Goal: Task Accomplishment & Management: Complete application form

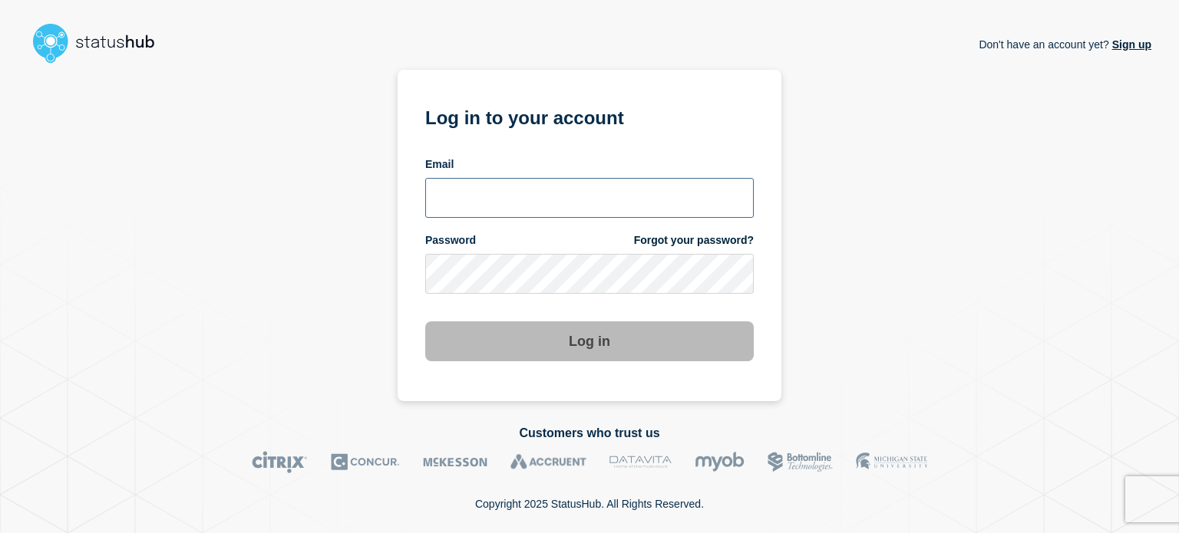
click at [509, 203] on input "email input" at bounding box center [589, 198] width 328 height 40
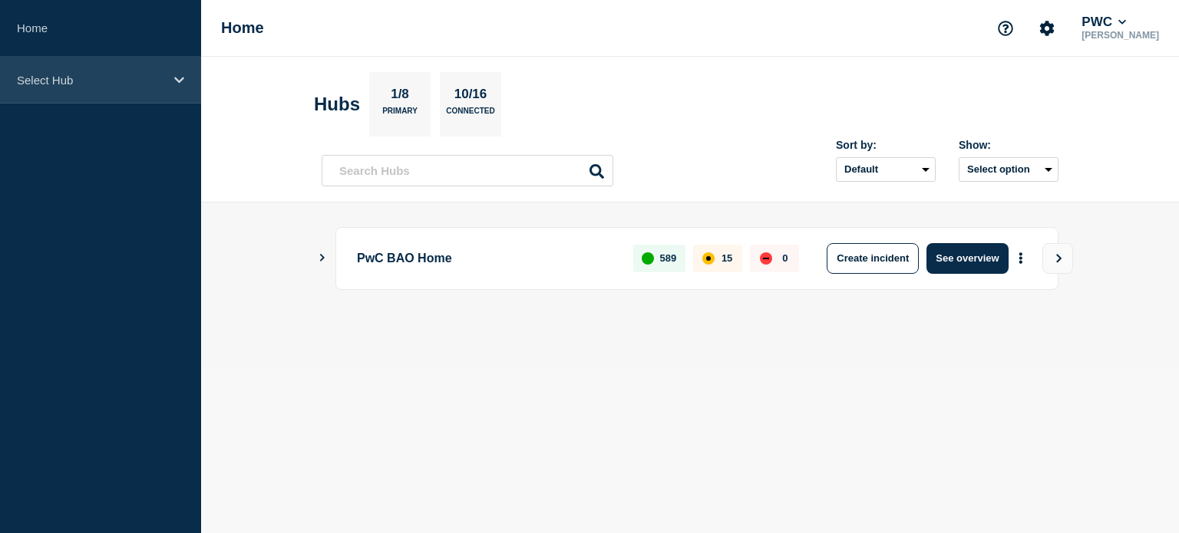
click at [175, 74] on icon at bounding box center [179, 80] width 10 height 12
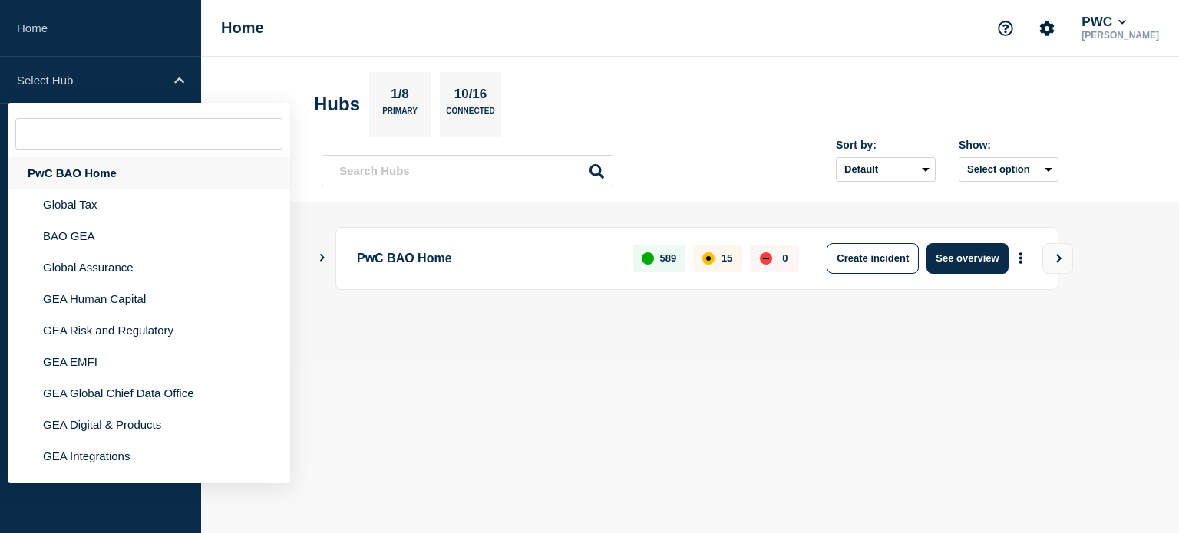
click at [111, 167] on div "PwC BAO Home" at bounding box center [149, 172] width 282 height 31
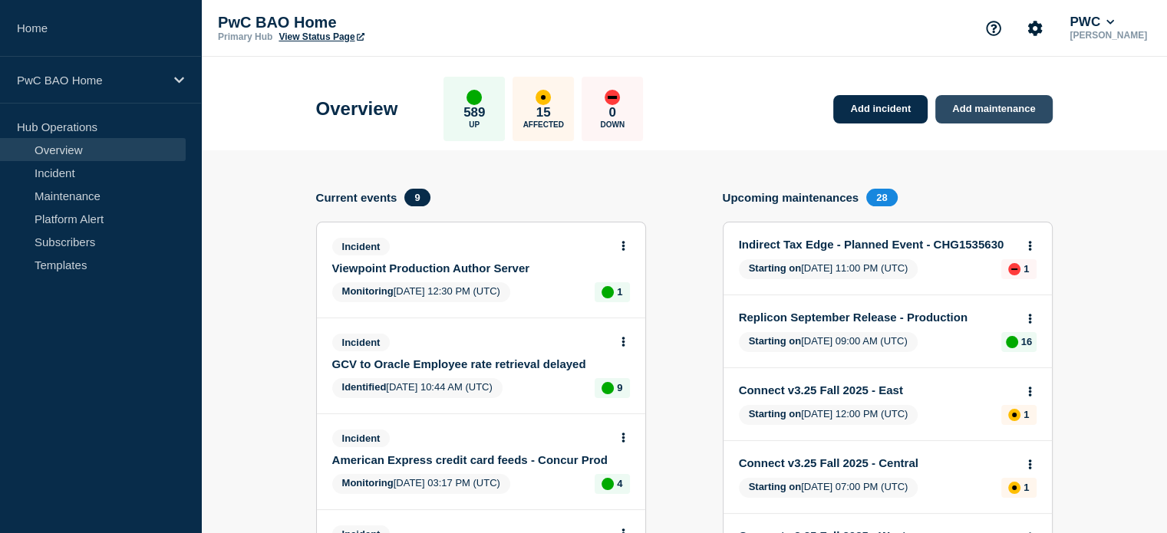
click at [996, 104] on link "Add maintenance" at bounding box center [993, 109] width 117 height 28
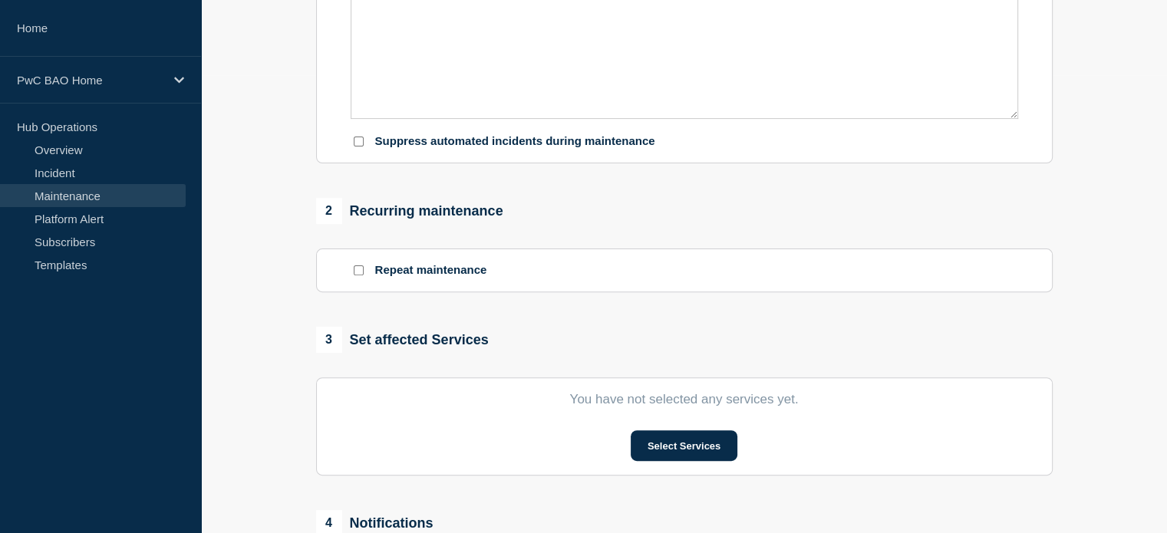
scroll to position [460, 0]
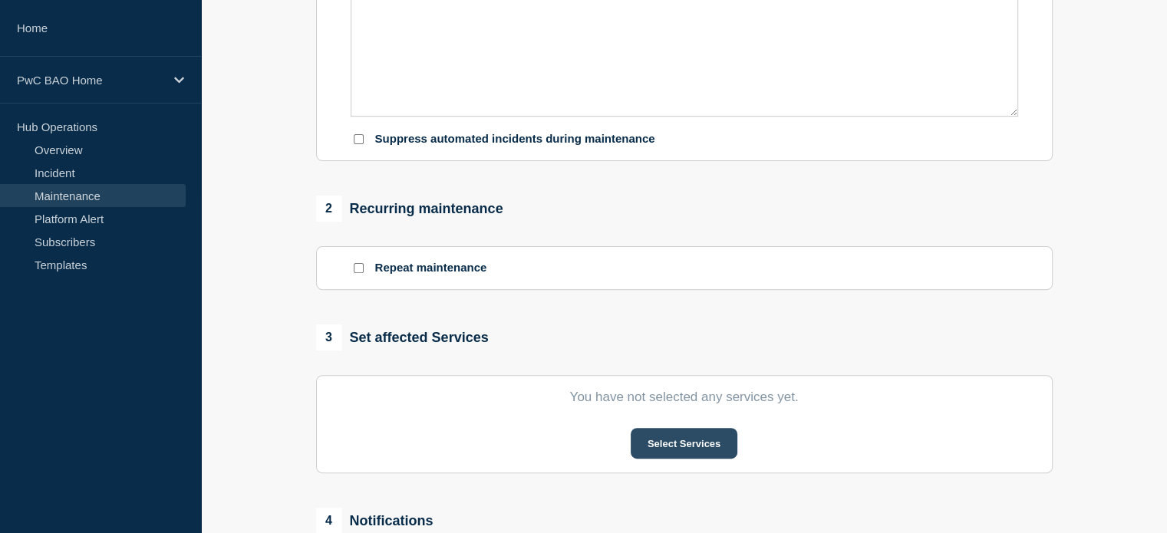
click at [674, 444] on button "Select Services" at bounding box center [684, 443] width 107 height 31
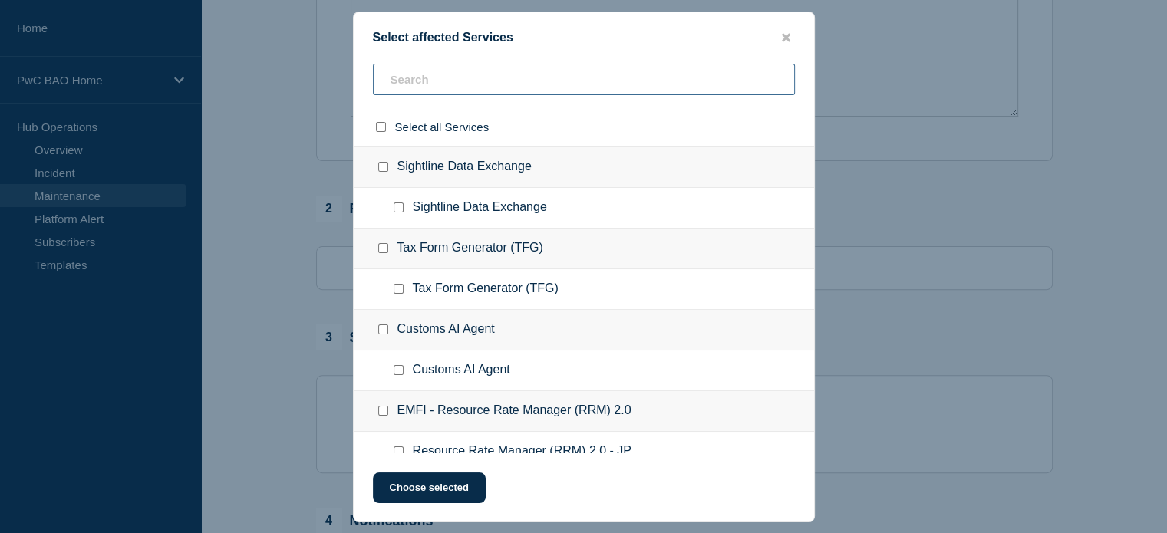
click at [510, 76] on input "text" at bounding box center [584, 79] width 422 height 31
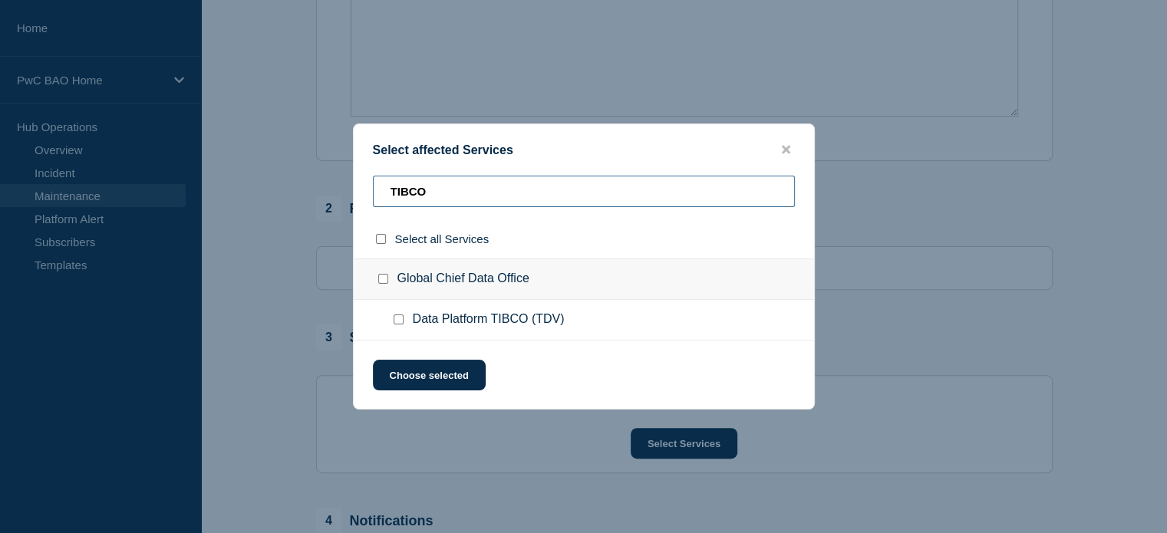
type input "TIBCO"
click at [399, 322] on input "Data Platform TIBCO (TDV) checkbox" at bounding box center [399, 320] width 10 height 10
checkbox input "true"
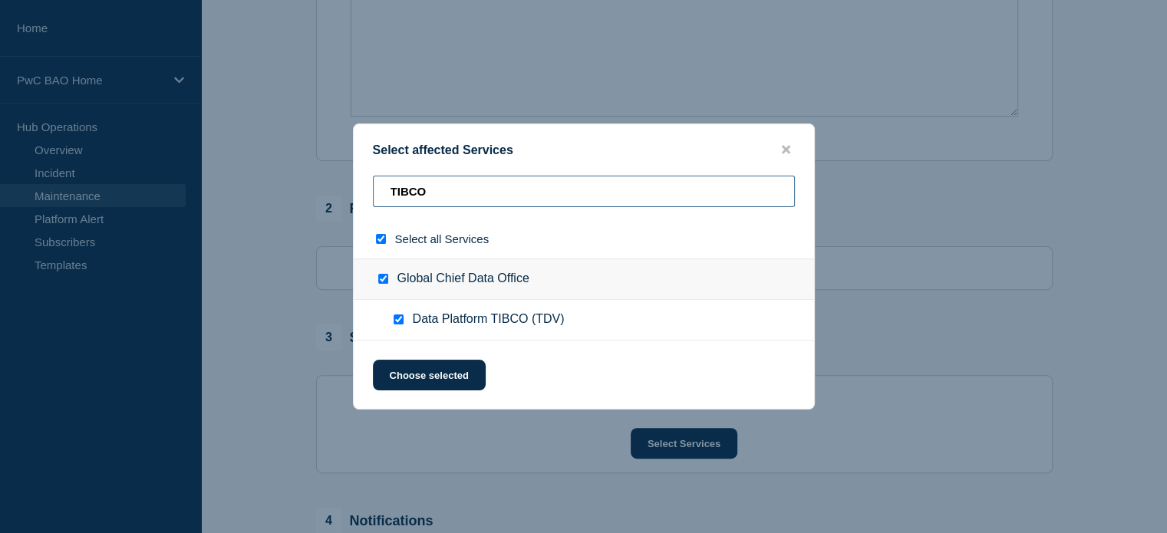
drag, startPoint x: 449, startPoint y: 193, endPoint x: 390, endPoint y: 191, distance: 59.1
click at [390, 191] on input "TIBCO" at bounding box center [584, 191] width 422 height 31
click at [454, 196] on input "TIBCO" at bounding box center [584, 191] width 422 height 31
drag, startPoint x: 458, startPoint y: 193, endPoint x: 323, endPoint y: 190, distance: 135.1
click at [323, 190] on div "Select affected Services TIBCO Select all Services Global Chief Data Office Dat…" at bounding box center [583, 266] width 1167 height 533
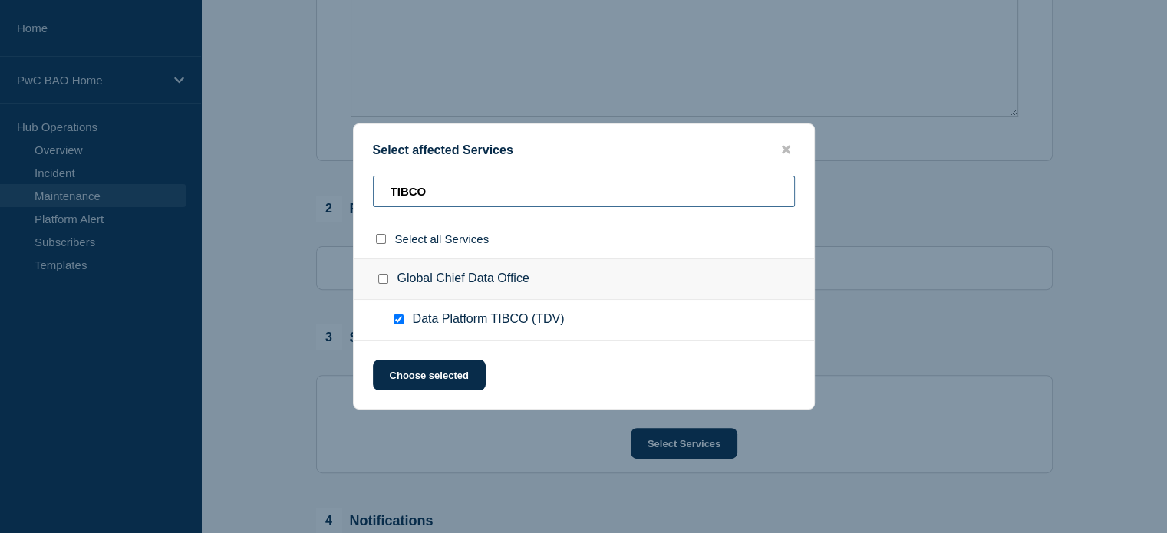
type input "G"
checkbox input "false"
type input "GCDO"
click at [397, 318] on input "GCDO Internal Data checkbox" at bounding box center [399, 320] width 10 height 10
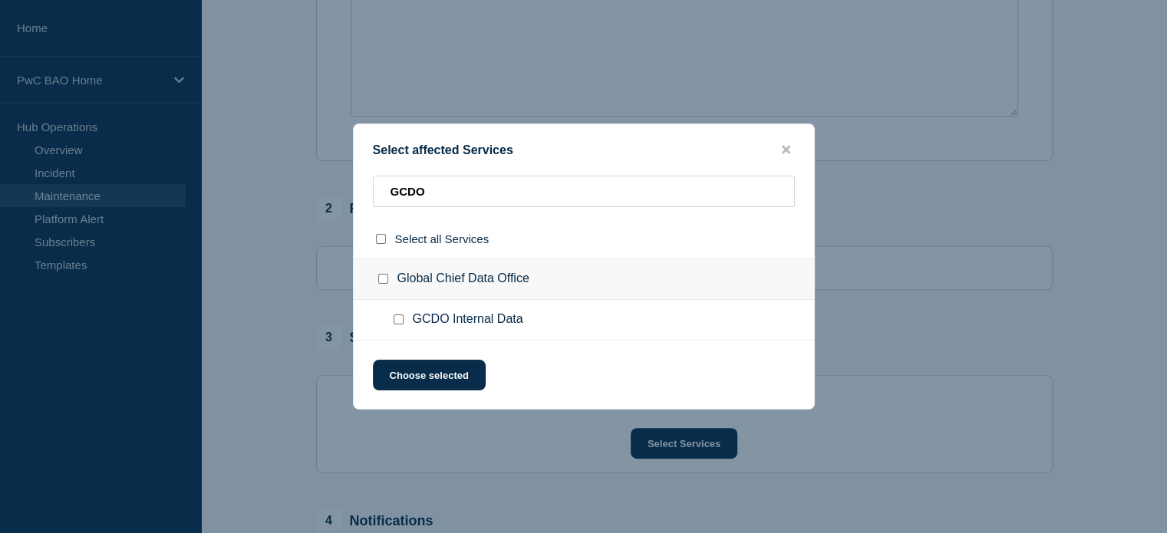
checkbox input "true"
drag, startPoint x: 436, startPoint y: 193, endPoint x: 381, endPoint y: 190, distance: 54.6
click at [381, 190] on input "GCDO" at bounding box center [584, 191] width 422 height 31
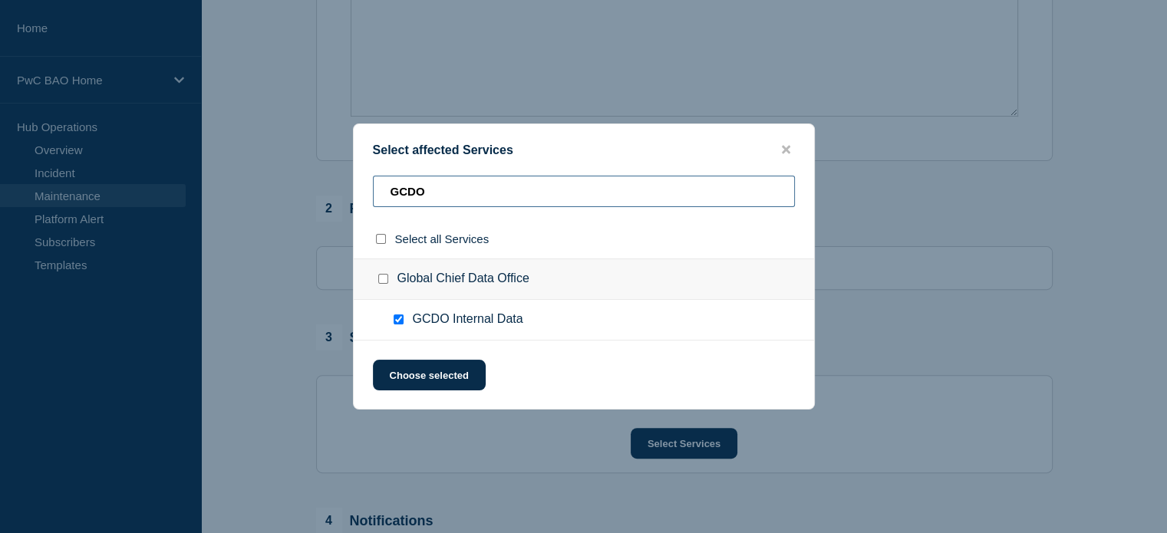
type input "g"
checkbox input "false"
type input "uscdo"
click at [399, 318] on input "USCDO Internal Data Platform checkbox" at bounding box center [399, 320] width 10 height 10
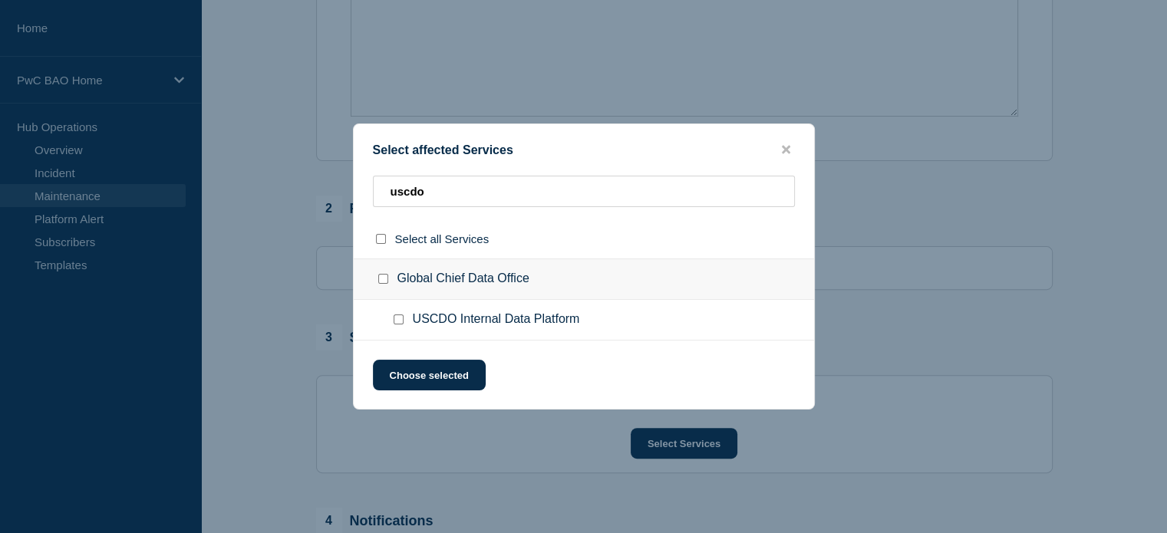
checkbox input "true"
drag, startPoint x: 448, startPoint y: 192, endPoint x: 387, endPoint y: 190, distance: 60.7
click at [387, 190] on input "uscdo" at bounding box center [584, 191] width 422 height 31
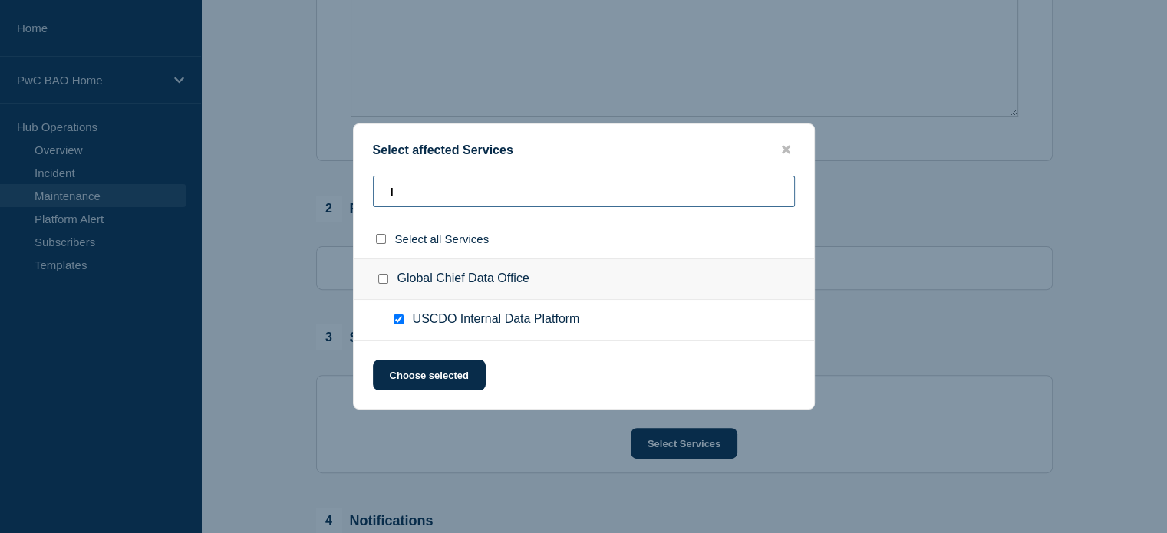
type input "In"
checkbox input "false"
type input "Independence ass"
click at [450, 318] on span "Independence Assessment" at bounding box center [486, 319] width 147 height 15
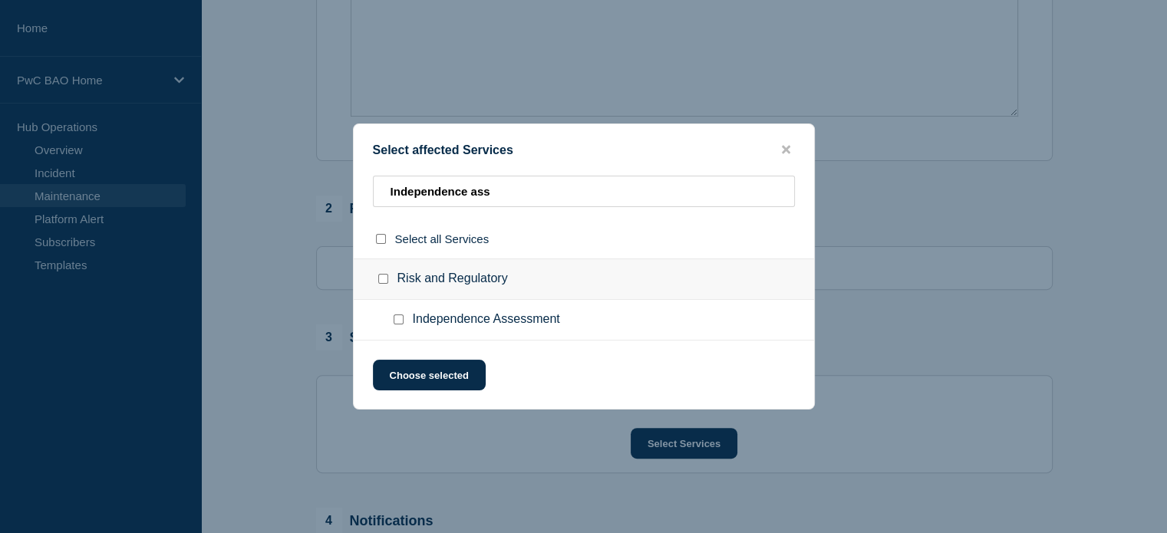
click at [400, 322] on input "Independence Assessment checkbox" at bounding box center [399, 320] width 10 height 10
checkbox input "true"
drag, startPoint x: 494, startPoint y: 189, endPoint x: 383, endPoint y: 190, distance: 111.3
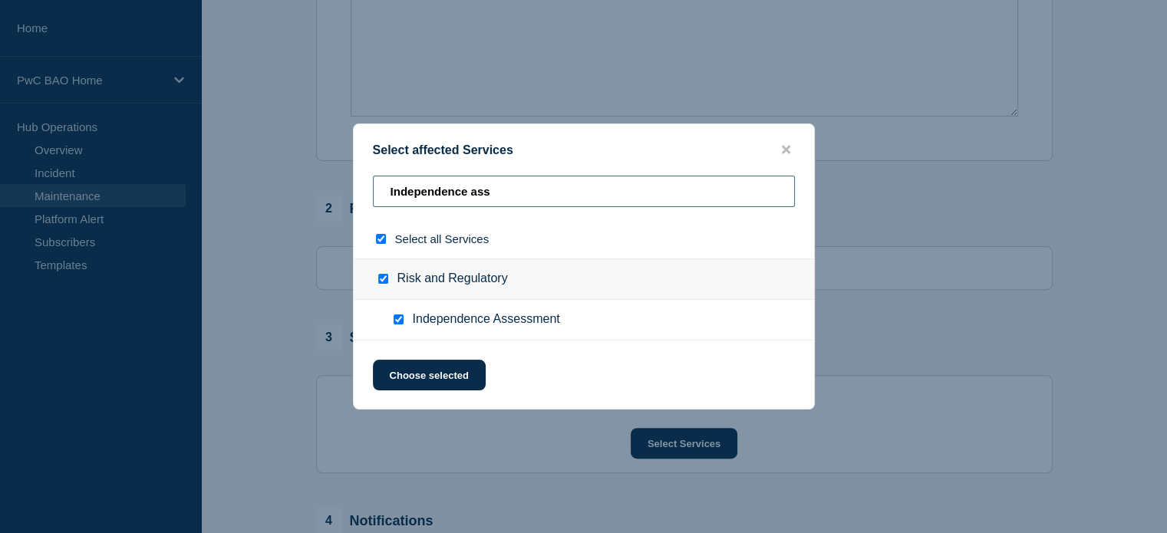
click at [383, 190] on input "Independence ass" at bounding box center [584, 191] width 422 height 31
type input "g"
checkbox input "false"
type input "global polaris"
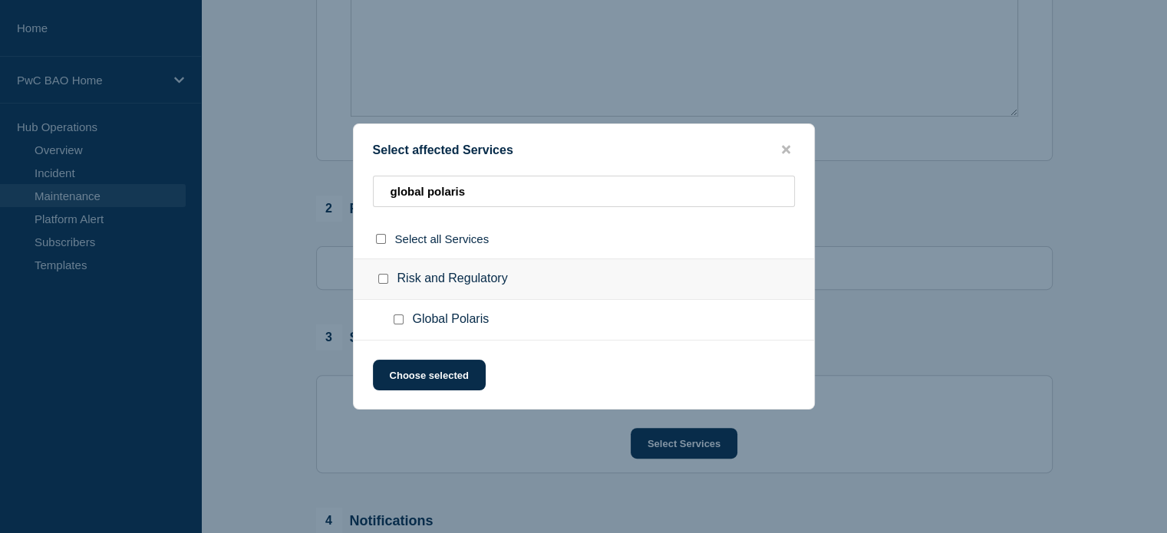
click at [399, 319] on input "Global Polaris checkbox" at bounding box center [399, 320] width 10 height 10
checkbox input "true"
drag, startPoint x: 482, startPoint y: 188, endPoint x: 371, endPoint y: 195, distance: 111.5
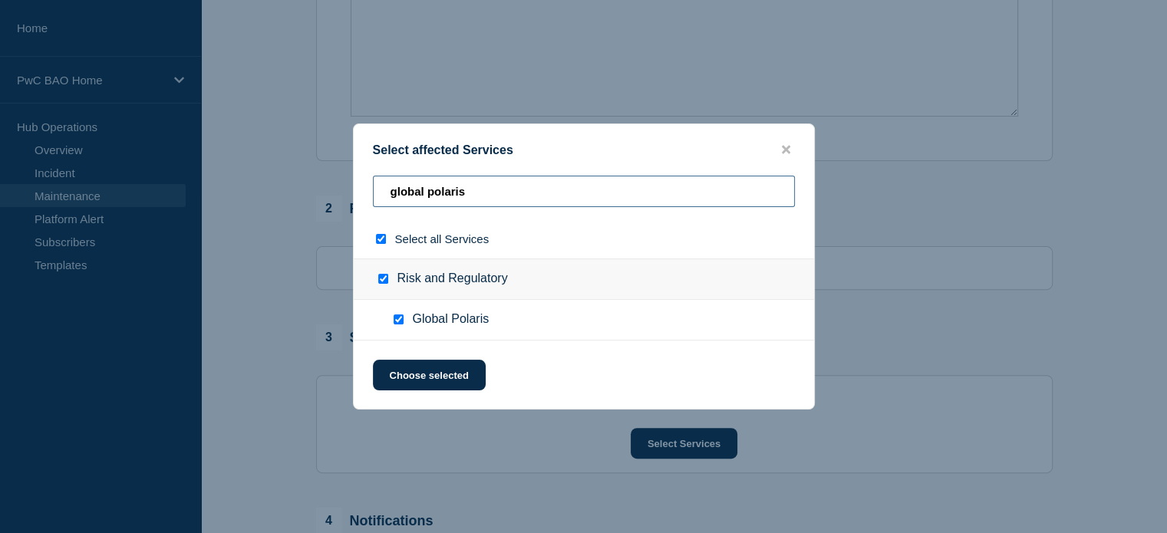
click at [371, 195] on div "global polaris" at bounding box center [584, 198] width 460 height 44
type input "k"
checkbox input "false"
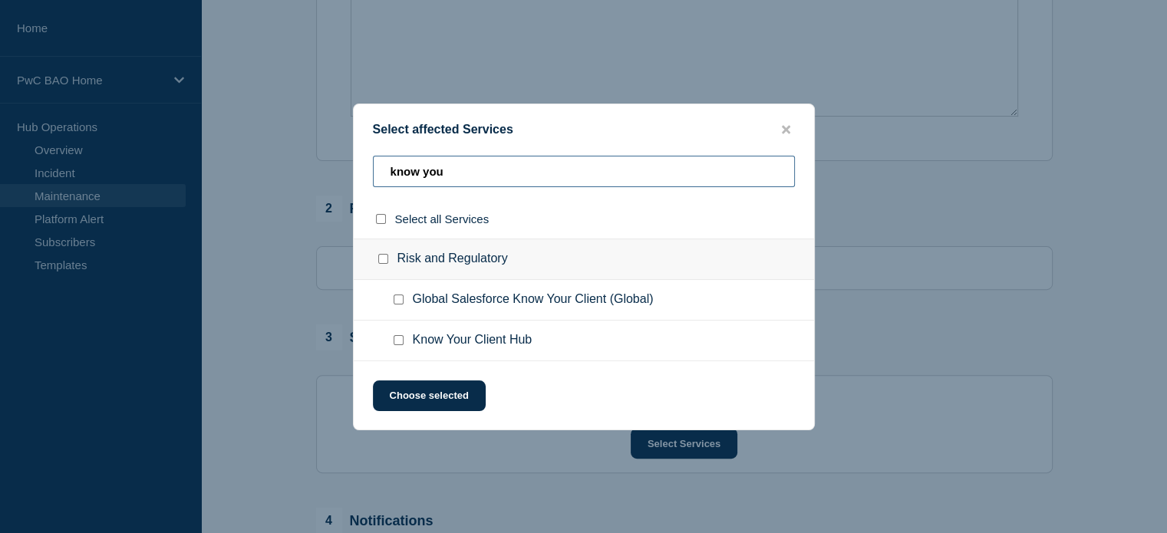
type input "know you"
checkbox input "true"
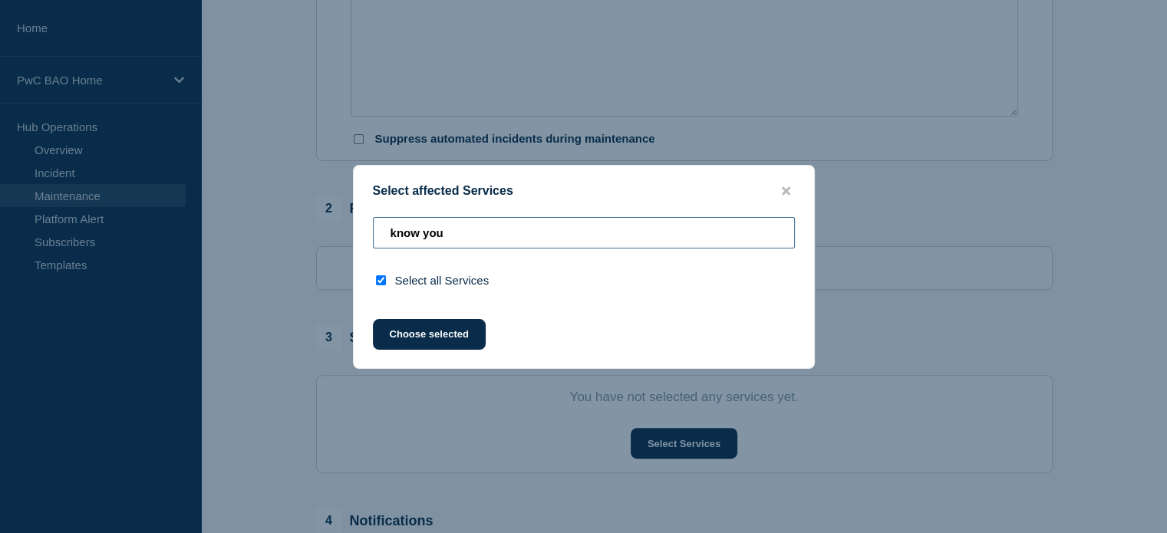
type input "know you"
checkbox input "false"
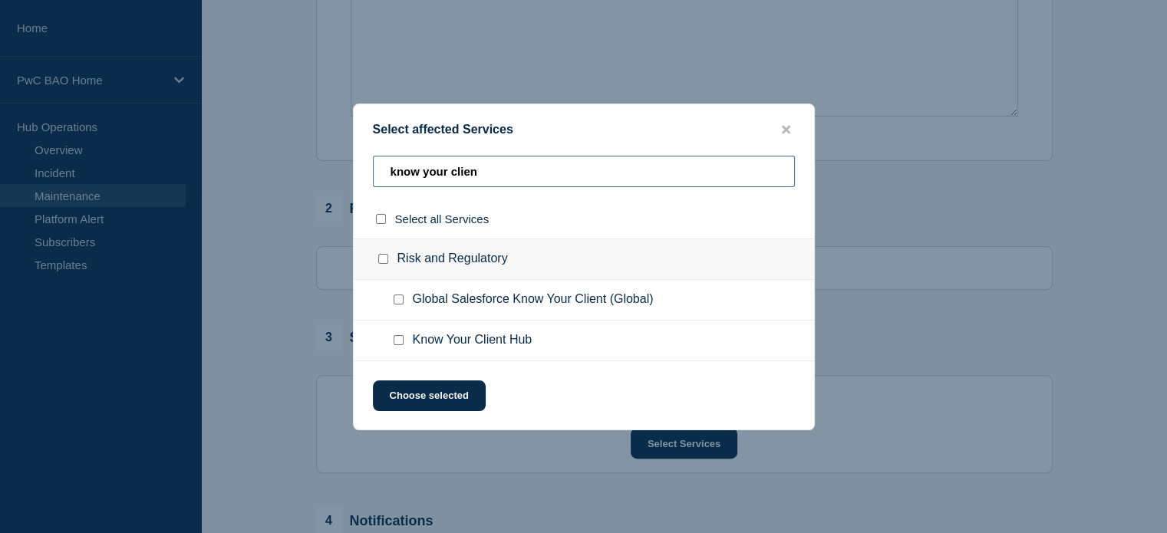
type input "know your clien"
click at [398, 340] on input "Know Your Client Hub checkbox" at bounding box center [399, 340] width 10 height 10
checkbox input "true"
click at [424, 389] on button "Choose selected" at bounding box center [429, 396] width 113 height 31
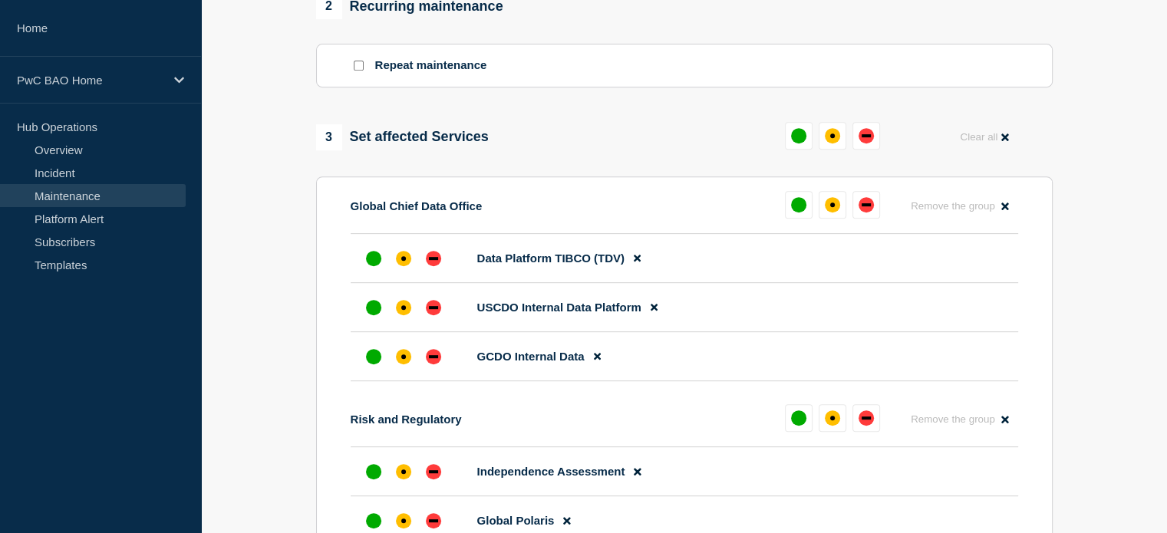
scroll to position [691, 0]
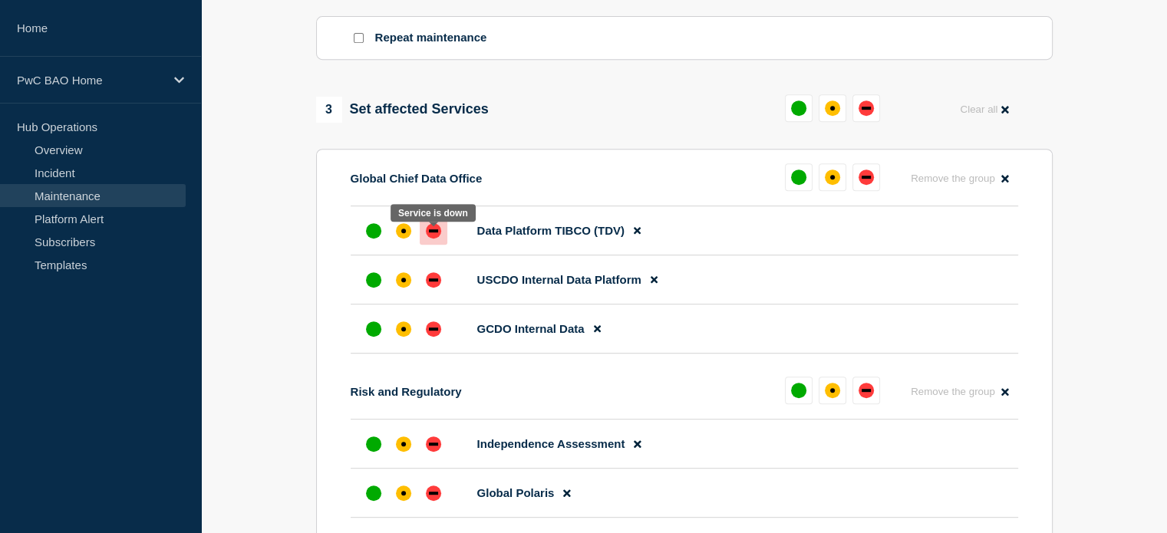
click at [436, 232] on div "down" at bounding box center [433, 230] width 9 height 3
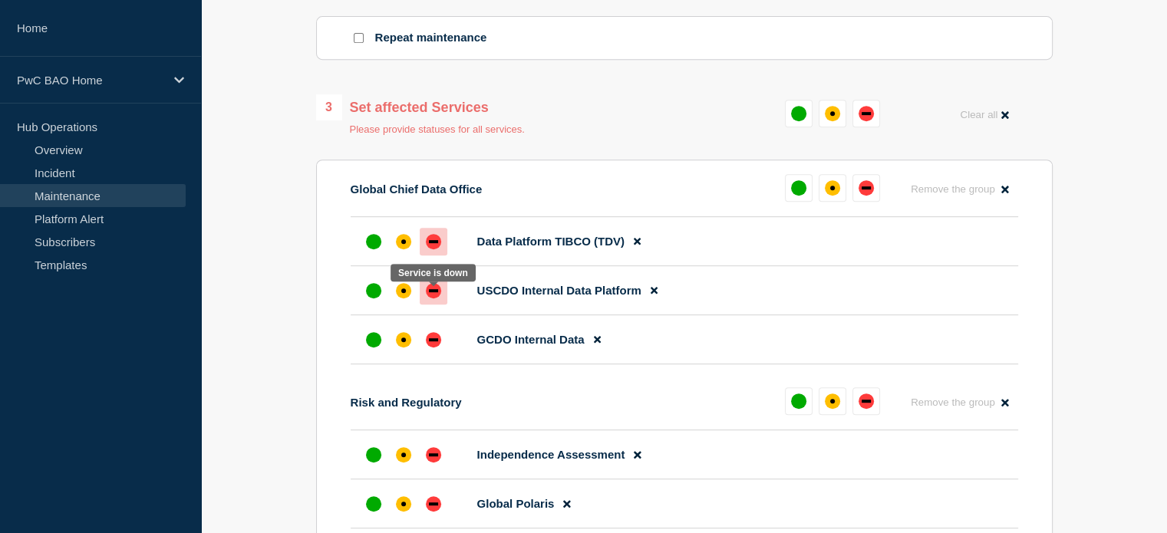
click at [432, 292] on div "down" at bounding box center [433, 290] width 9 height 3
click at [436, 341] on div "down" at bounding box center [433, 339] width 9 height 3
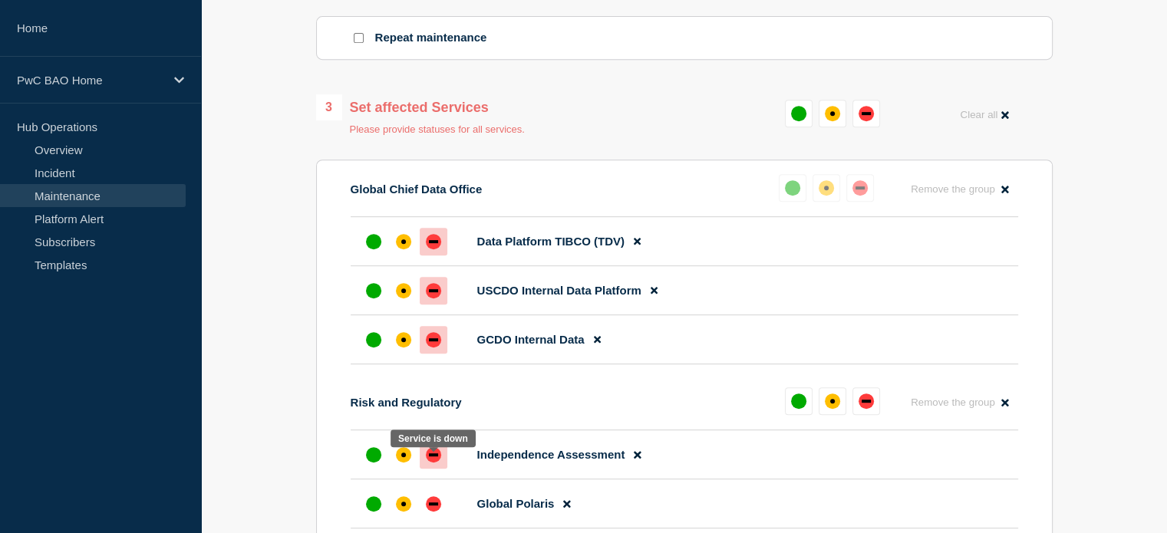
click at [432, 459] on div "down" at bounding box center [433, 454] width 15 height 15
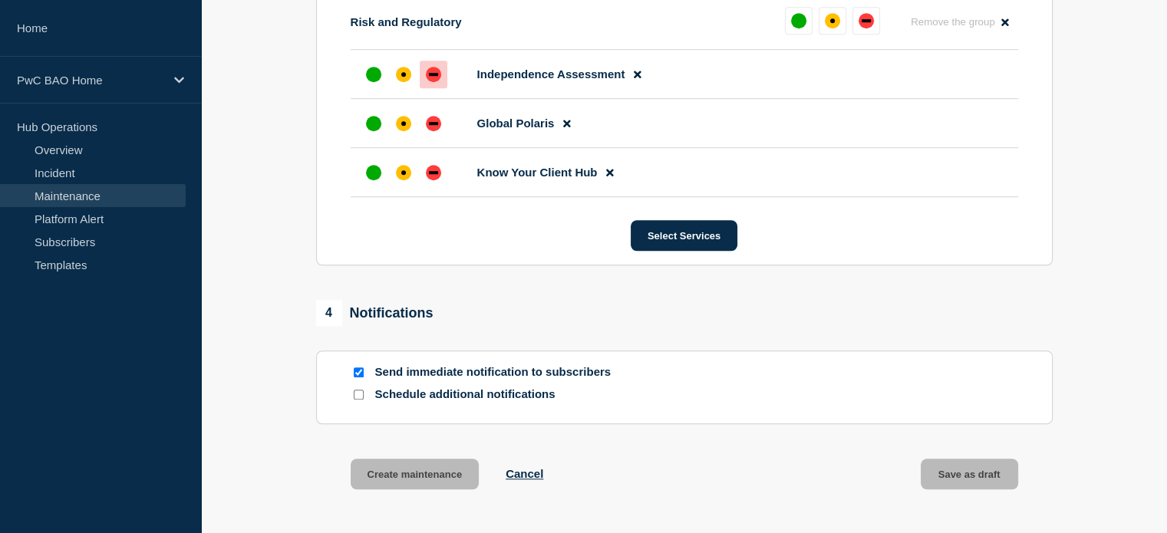
scroll to position [1074, 0]
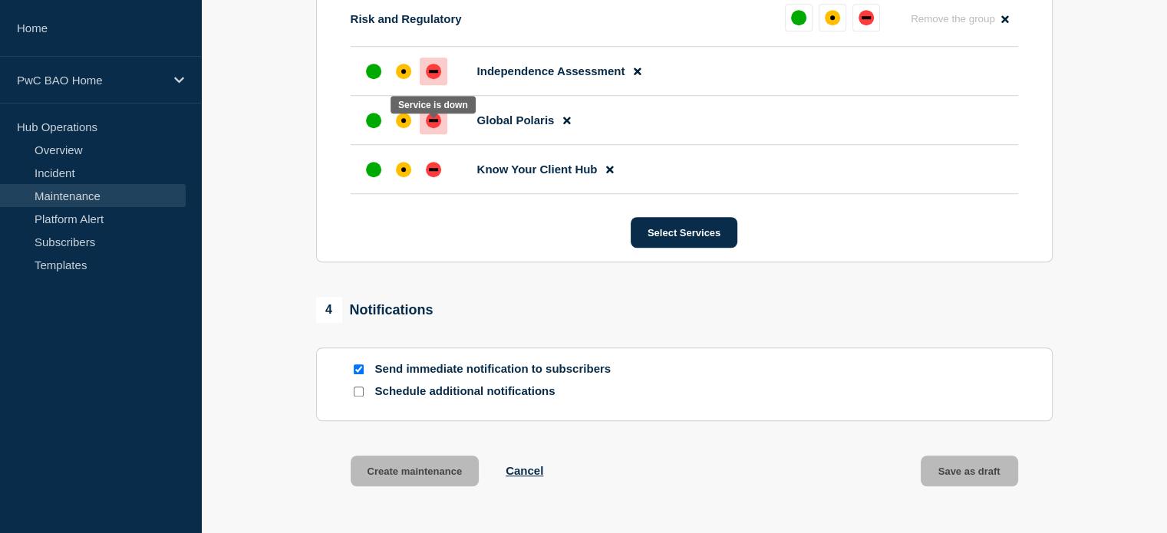
click at [436, 125] on div "down" at bounding box center [433, 120] width 15 height 15
click at [433, 171] on div "down" at bounding box center [433, 169] width 9 height 3
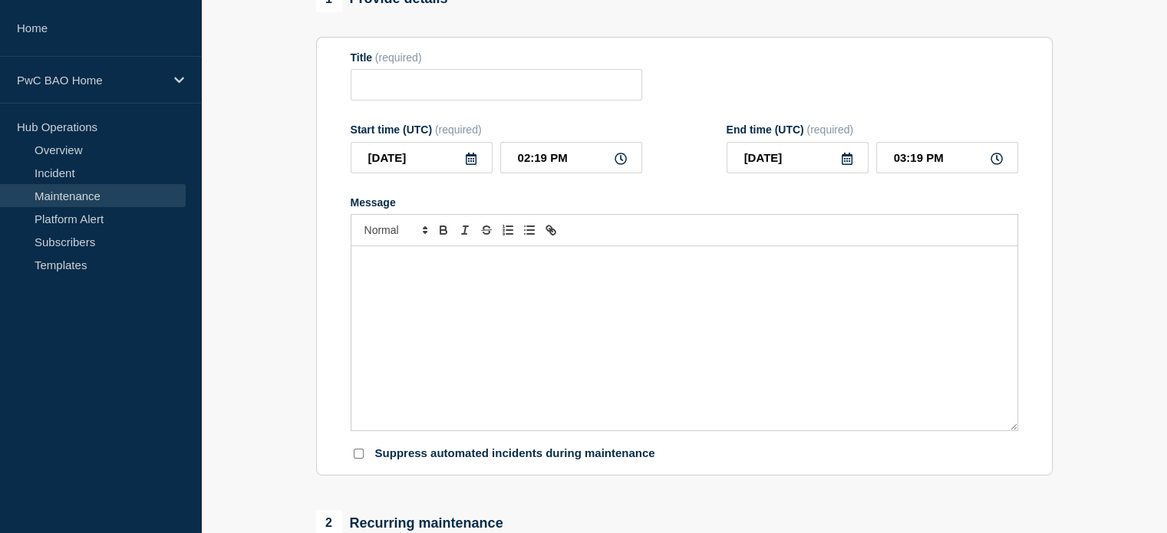
scroll to position [67, 0]
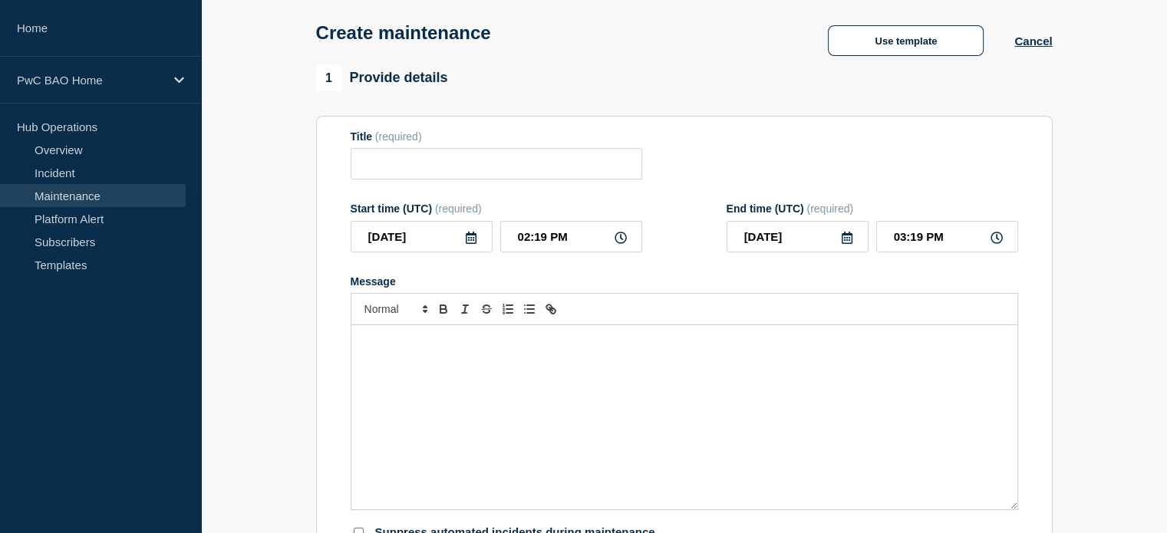
click at [589, 341] on p "Message" at bounding box center [684, 342] width 643 height 14
click at [538, 338] on div "Message" at bounding box center [684, 417] width 666 height 184
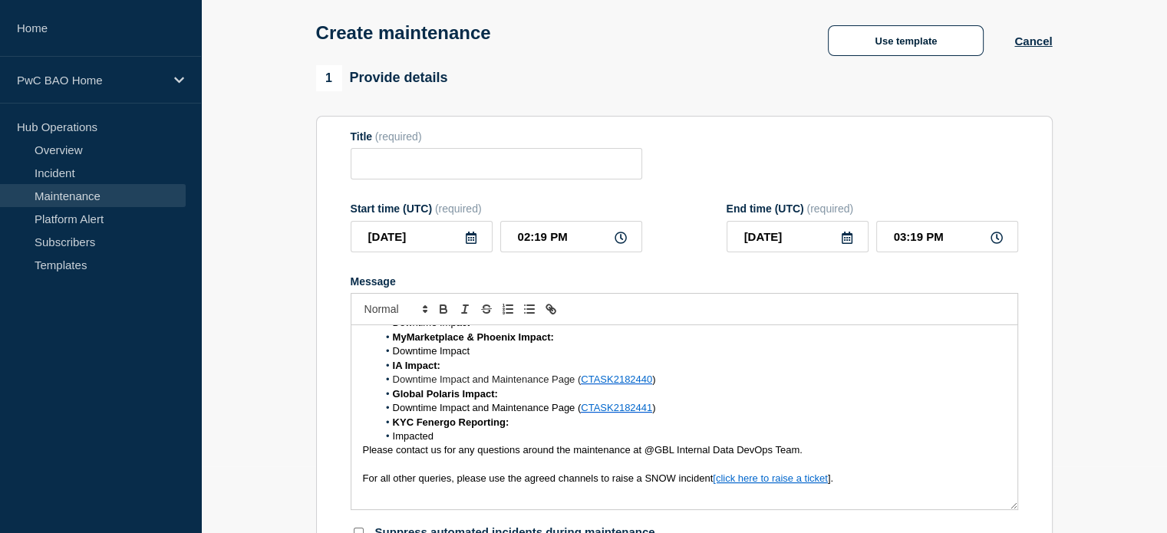
scroll to position [230, 0]
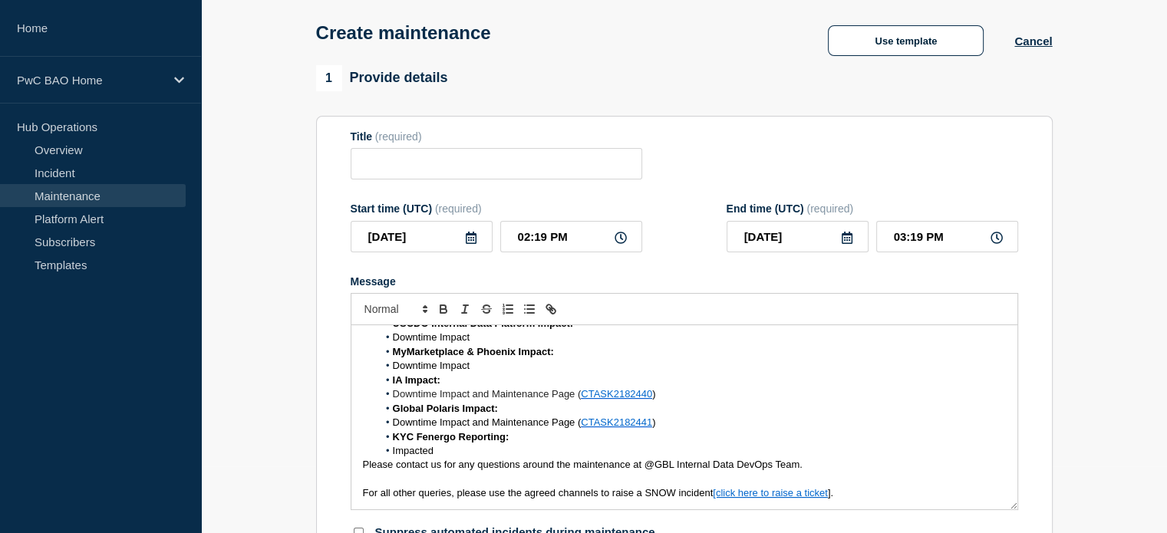
click at [390, 456] on li "Impacted" at bounding box center [692, 451] width 628 height 14
click at [393, 427] on span "Downtime Impact and Maintenance Page (" at bounding box center [487, 423] width 189 height 12
click at [393, 399] on span "Downtime Impact and Maintenance Page (" at bounding box center [487, 394] width 189 height 12
click at [393, 371] on span "Downtime Impact" at bounding box center [431, 366] width 77 height 12
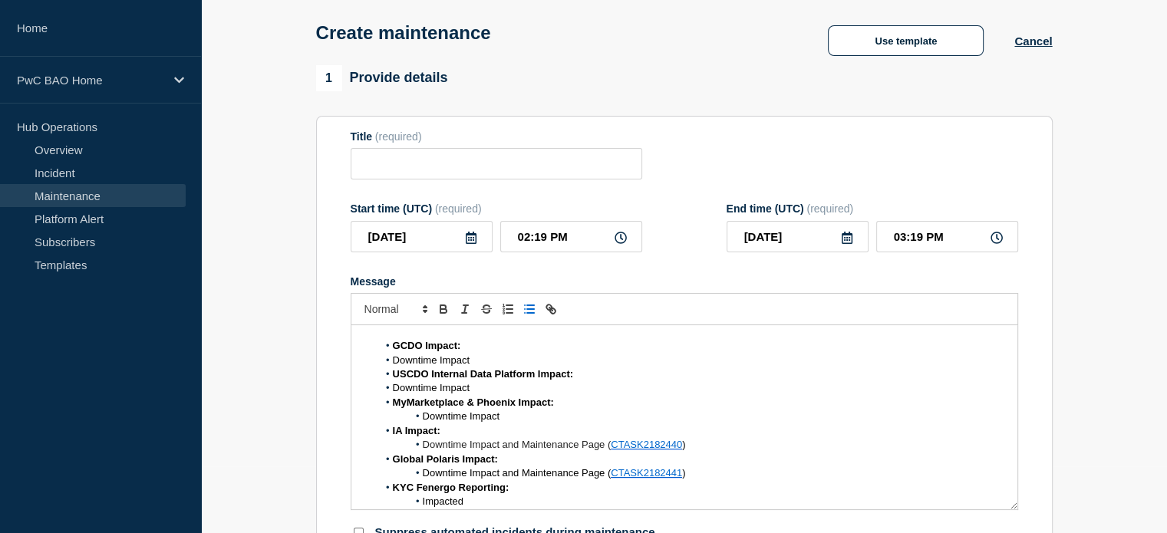
scroll to position [153, 0]
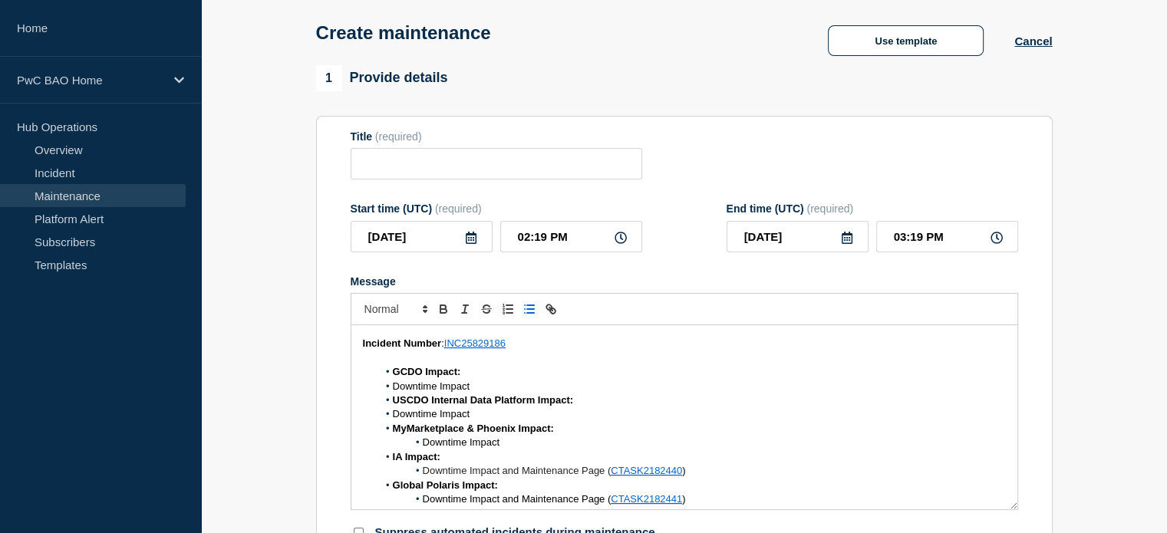
click at [393, 420] on span "Downtime Impact" at bounding box center [431, 414] width 77 height 12
click at [393, 390] on span "Downtime Impact" at bounding box center [431, 387] width 77 height 12
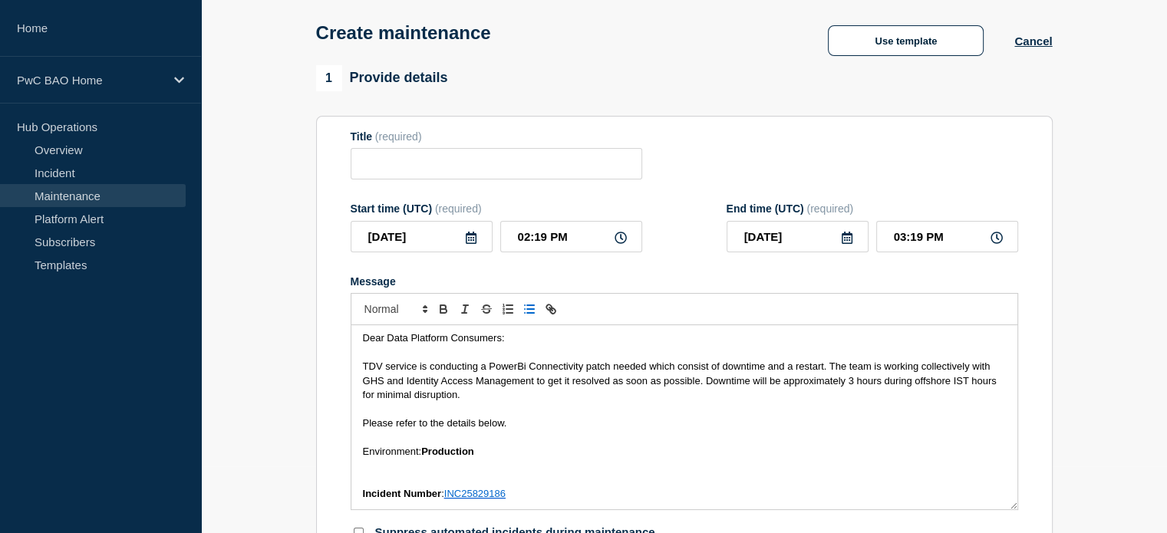
scroll to position [0, 0]
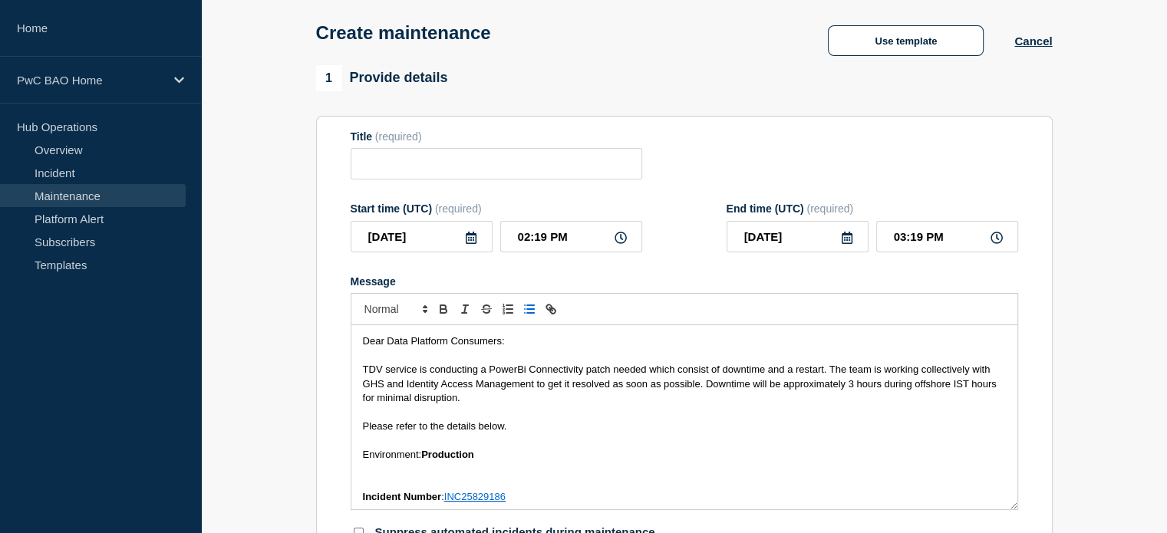
click at [360, 349] on div "Dear Data Platform Consumers: TDV service is conducting a PowerBi Connectivity …" at bounding box center [684, 417] width 666 height 184
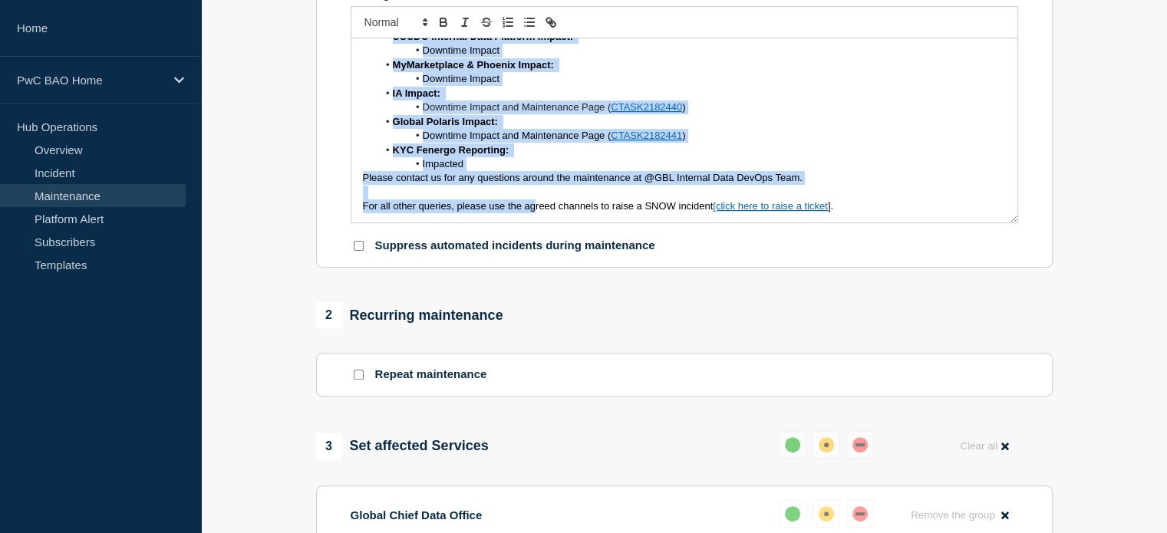
scroll to position [396, 0]
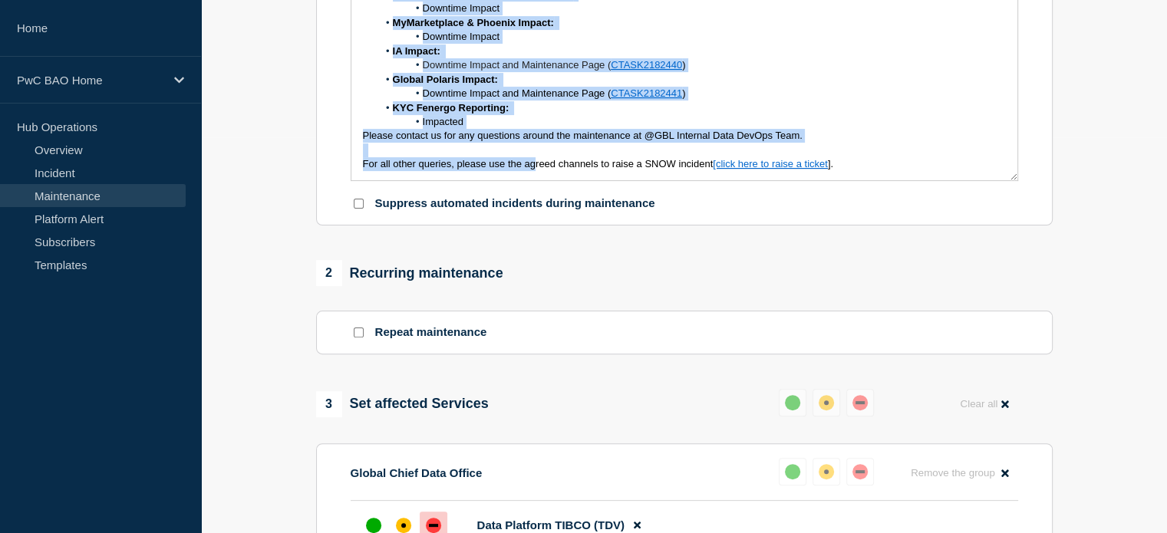
drag, startPoint x: 360, startPoint y: 349, endPoint x: 908, endPoint y: 171, distance: 576.8
click at [908, 171] on div "Dear Data Platform Consumers: TDV service is conducting a PowerBi Connectivity …" at bounding box center [684, 88] width 666 height 184
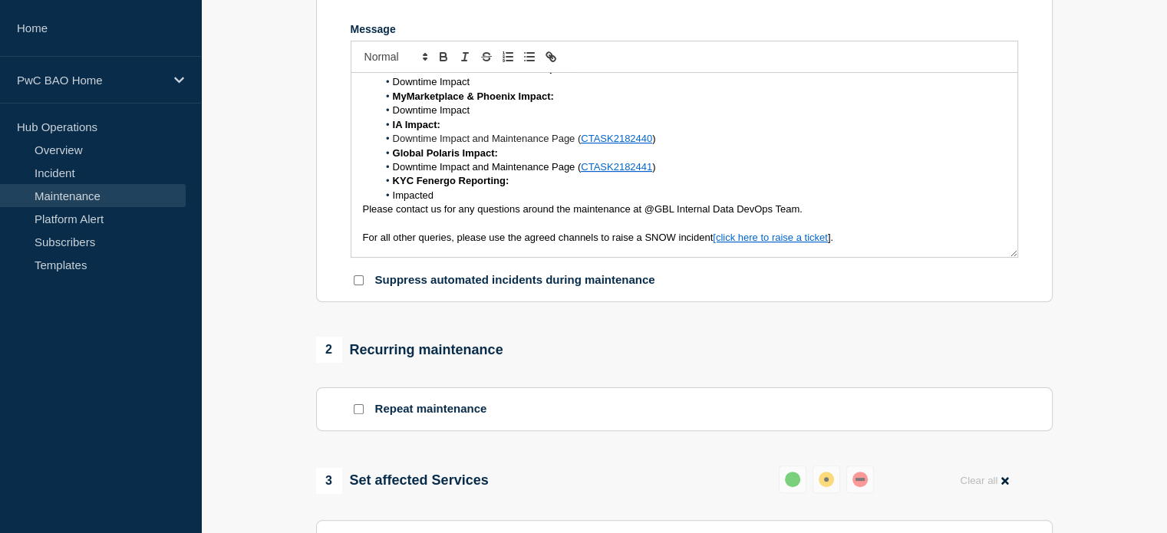
scroll to position [259, 0]
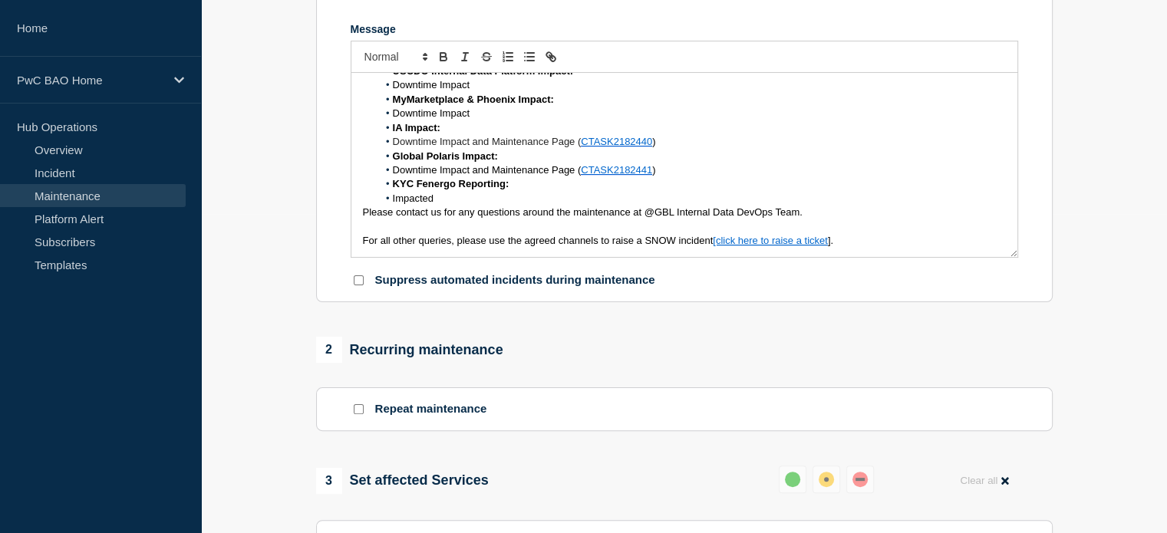
click at [390, 203] on li "Impacted" at bounding box center [692, 199] width 628 height 14
click at [391, 176] on li "Downtime Impact and Maintenance Page ( CTASK2182441 )" at bounding box center [692, 170] width 628 height 14
click at [391, 147] on li "Downtime Impact and Maintenance Page ( CTASK2182440 )" at bounding box center [692, 142] width 628 height 14
click at [393, 119] on span "Downtime Impact" at bounding box center [431, 113] width 77 height 12
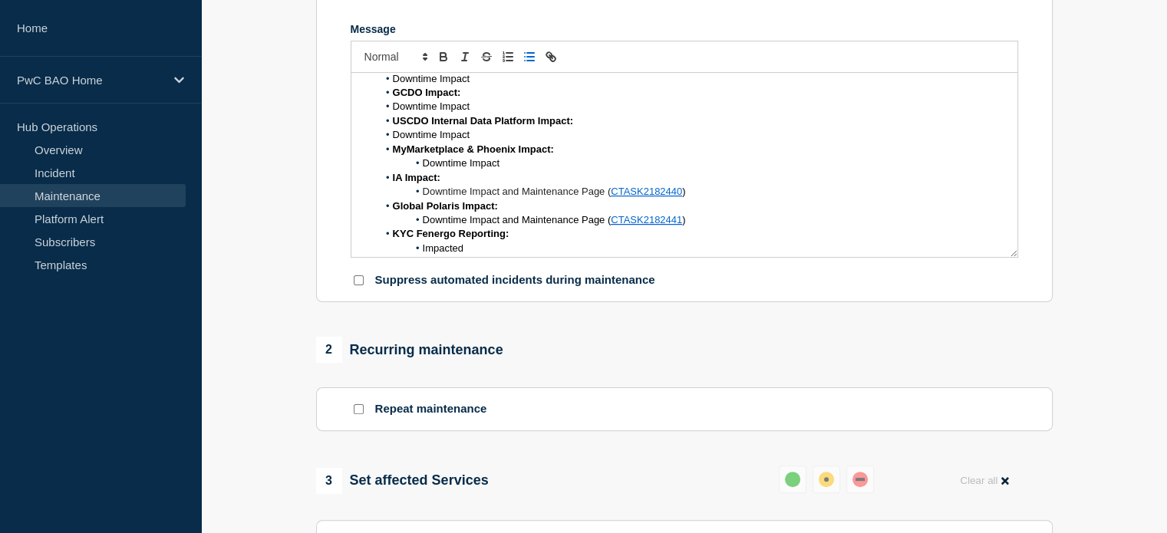
scroll to position [182, 0]
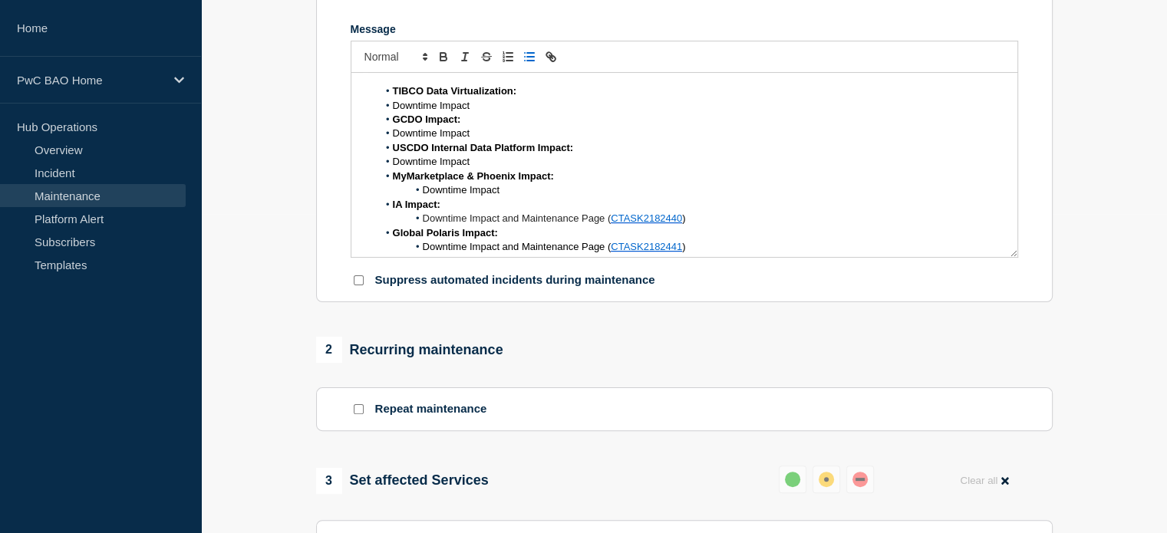
click at [393, 167] on span "Downtime Impact" at bounding box center [431, 162] width 77 height 12
click at [391, 140] on li "Downtime Impact" at bounding box center [692, 134] width 628 height 14
click at [393, 108] on span "Downtime Impact" at bounding box center [431, 106] width 77 height 12
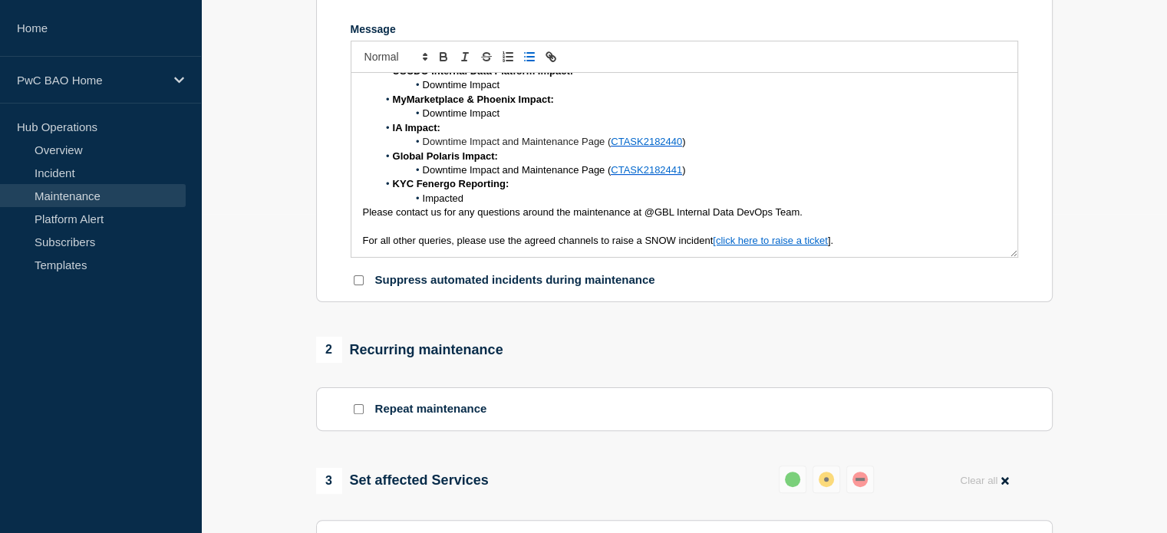
click at [421, 203] on li "Impacted" at bounding box center [692, 199] width 628 height 14
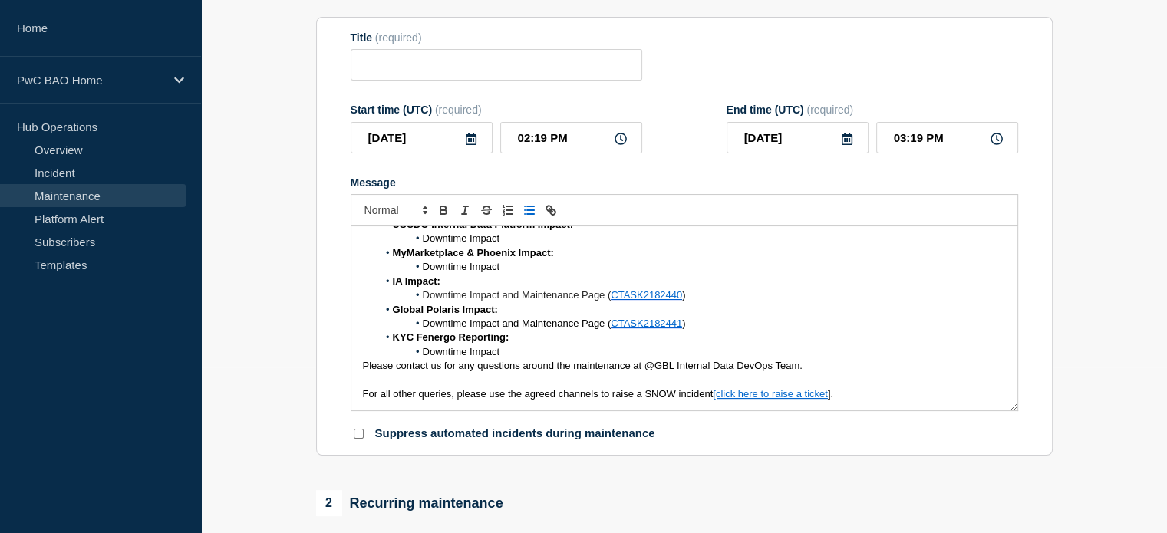
scroll to position [105, 0]
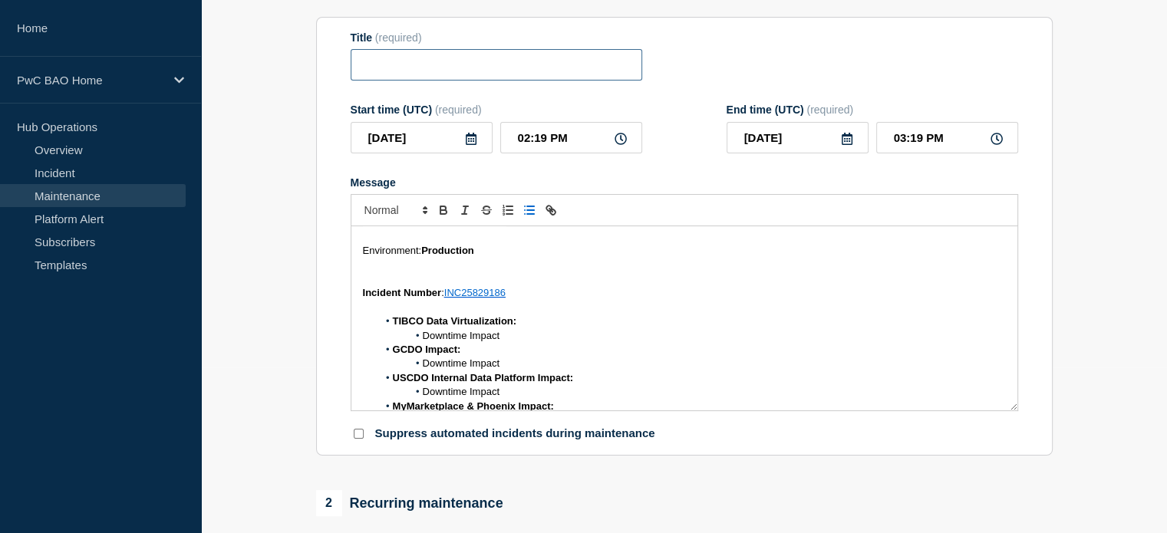
click at [575, 67] on input "Title" at bounding box center [497, 64] width 292 height 31
click at [515, 71] on input "Title" at bounding box center [497, 64] width 292 height 31
paste input "TIBCO Data Virtualization (TDV) Off Cycle Production Service Restart"
type input "TIBCO Data Virtualization (TDV) Off Cycle Production Service Restart"
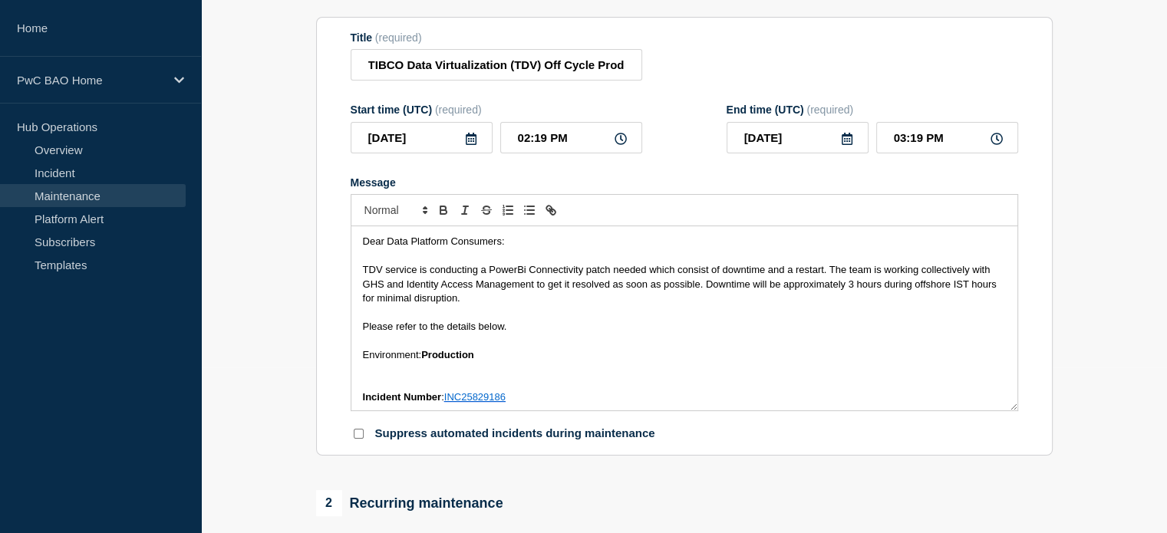
scroll to position [0, 0]
drag, startPoint x: 849, startPoint y: 401, endPoint x: 351, endPoint y: 239, distance: 523.1
click at [351, 239] on div "Dear Data Platform Consumers: TDV service is conducting a PowerBi Connectivity …" at bounding box center [684, 318] width 666 height 184
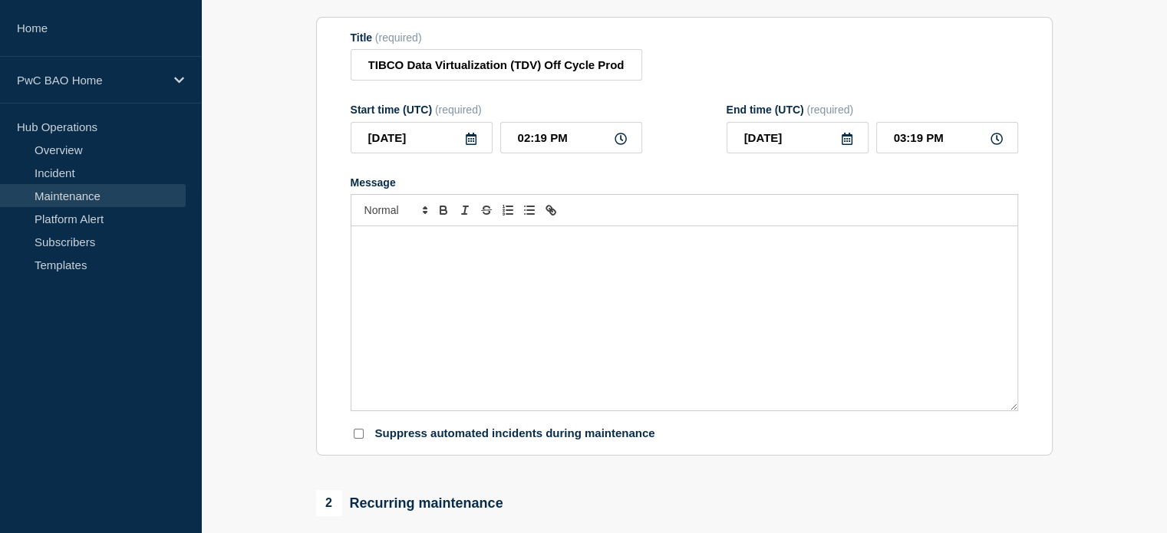
click at [768, 240] on div "Message" at bounding box center [684, 318] width 666 height 184
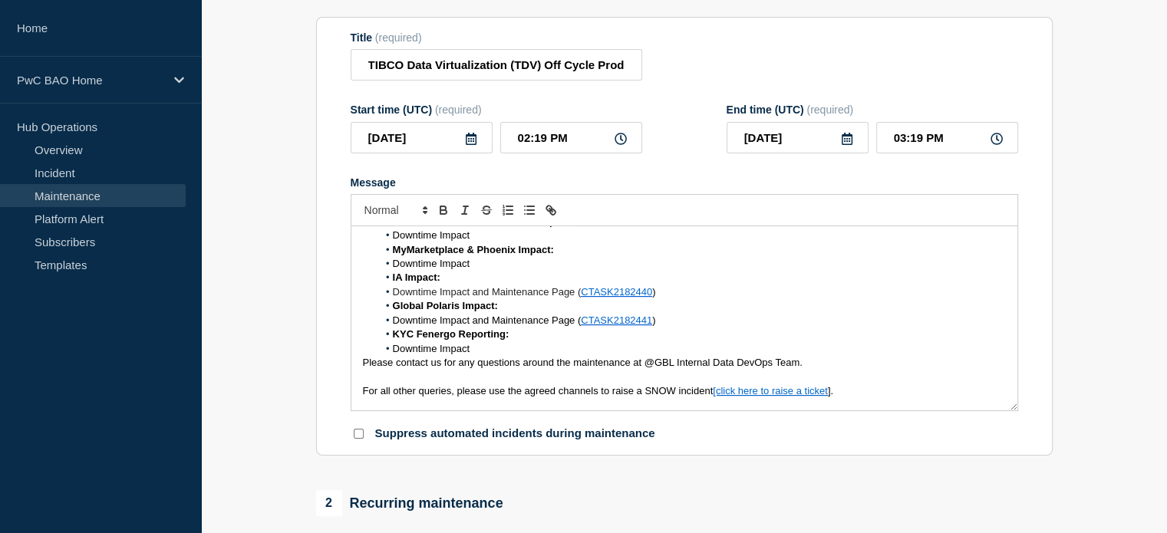
scroll to position [471, 0]
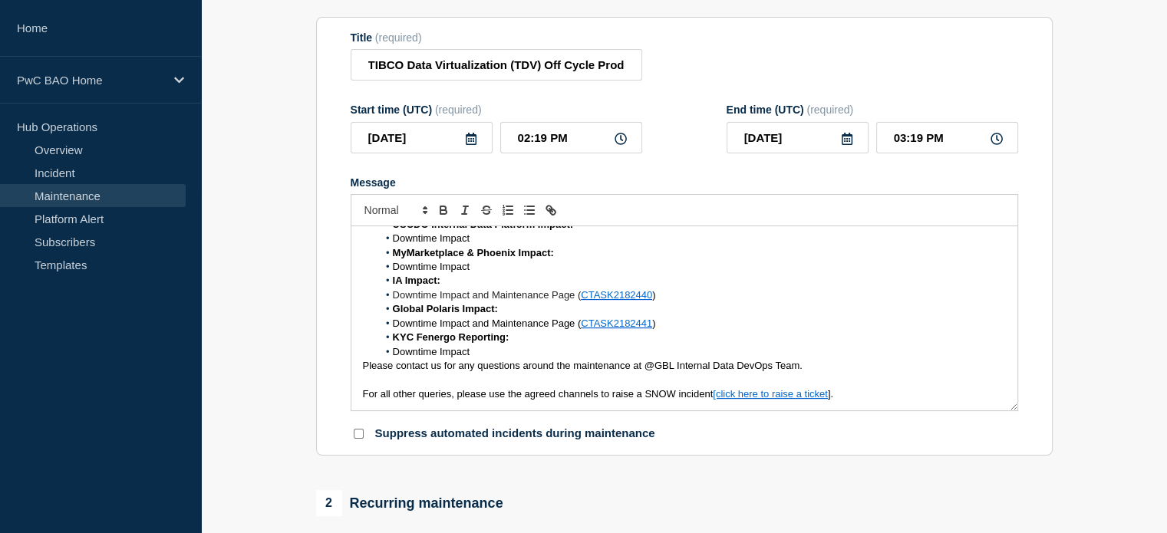
click at [391, 356] on li "Downtime Impact" at bounding box center [692, 352] width 628 height 14
click at [393, 328] on span "Downtime Impact and Maintenance Page (" at bounding box center [487, 324] width 189 height 12
click at [391, 302] on li "Downtime Impact and Maintenance Page ( CTASK2182440 )" at bounding box center [692, 296] width 628 height 14
click at [393, 272] on span "Downtime Impact" at bounding box center [431, 267] width 77 height 12
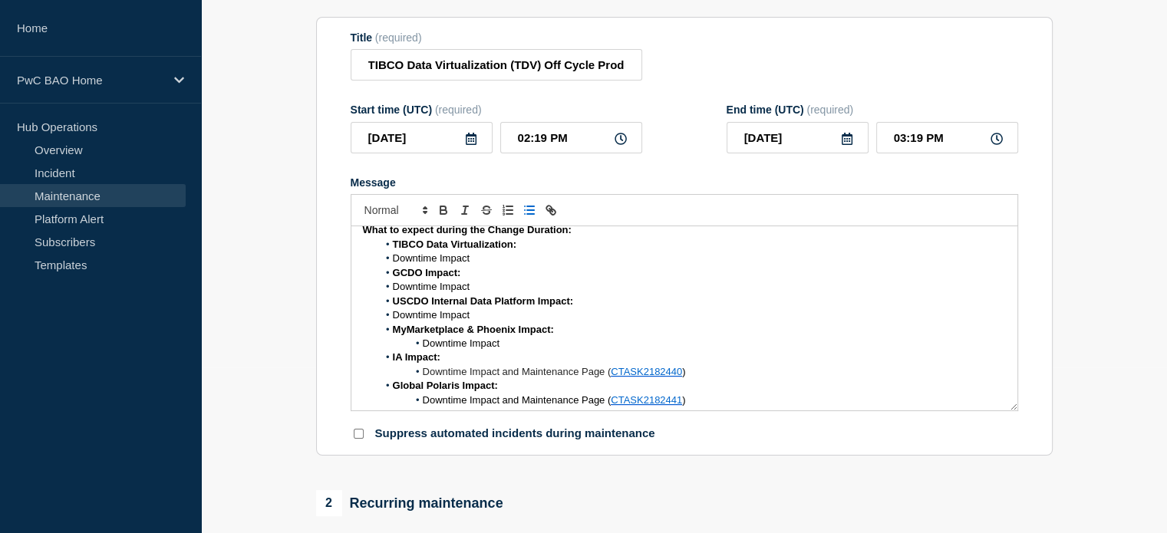
click at [393, 321] on span "Downtime Impact" at bounding box center [431, 315] width 77 height 12
click at [394, 292] on span "Downtime Impact" at bounding box center [431, 287] width 77 height 12
click at [391, 265] on li "Downtime Impact" at bounding box center [692, 259] width 628 height 14
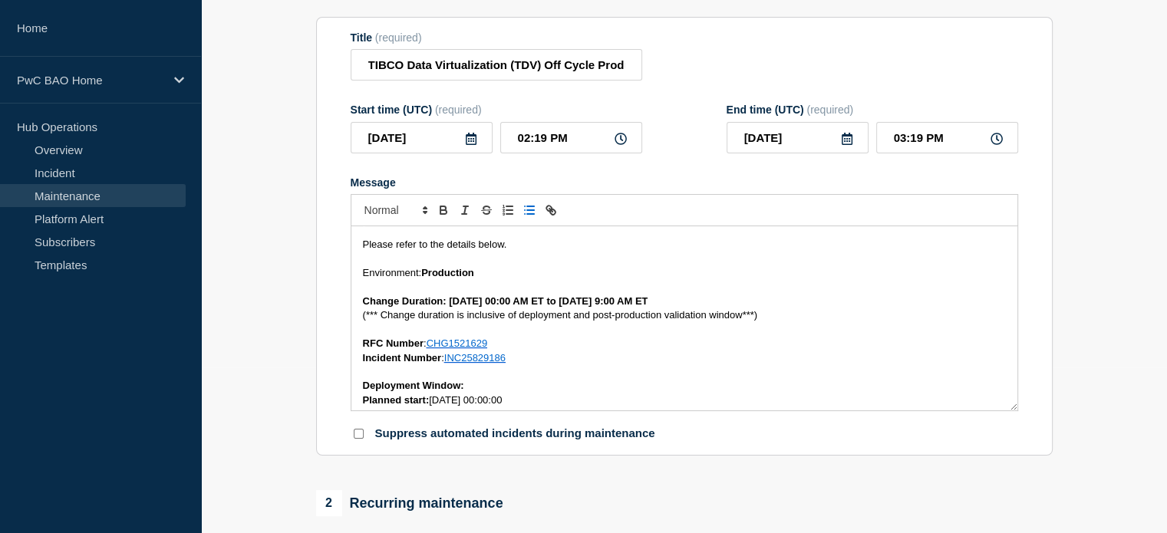
scroll to position [0, 0]
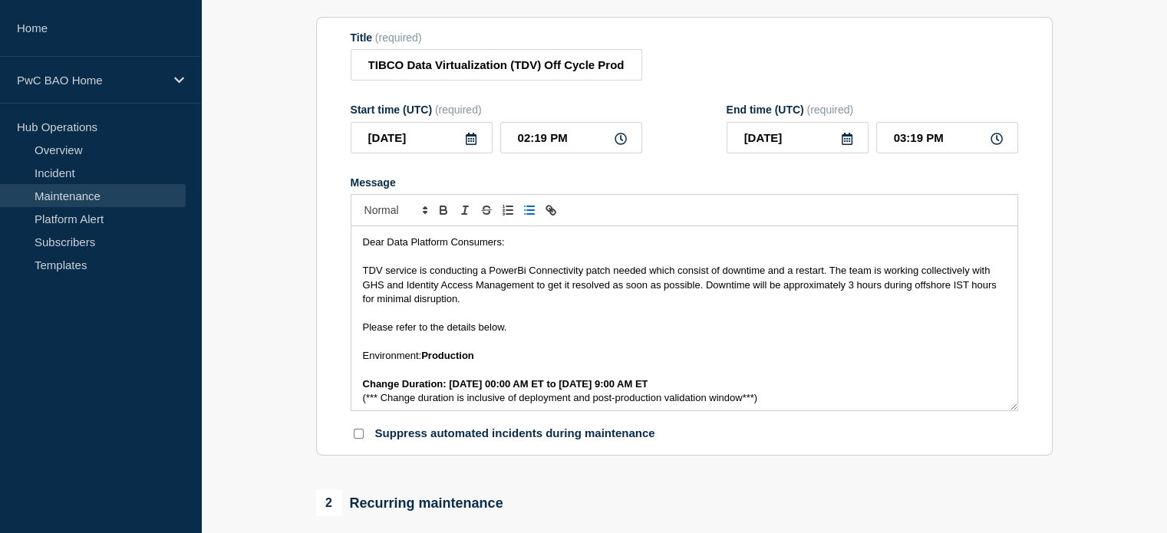
click at [707, 276] on span "TDV service is conducting a PowerBi Connectivity patch needed which consist of …" at bounding box center [681, 285] width 637 height 40
click at [727, 278] on span "TDV service is conducting a PowerBi Connectivity patch needed which consists of…" at bounding box center [681, 285] width 637 height 40
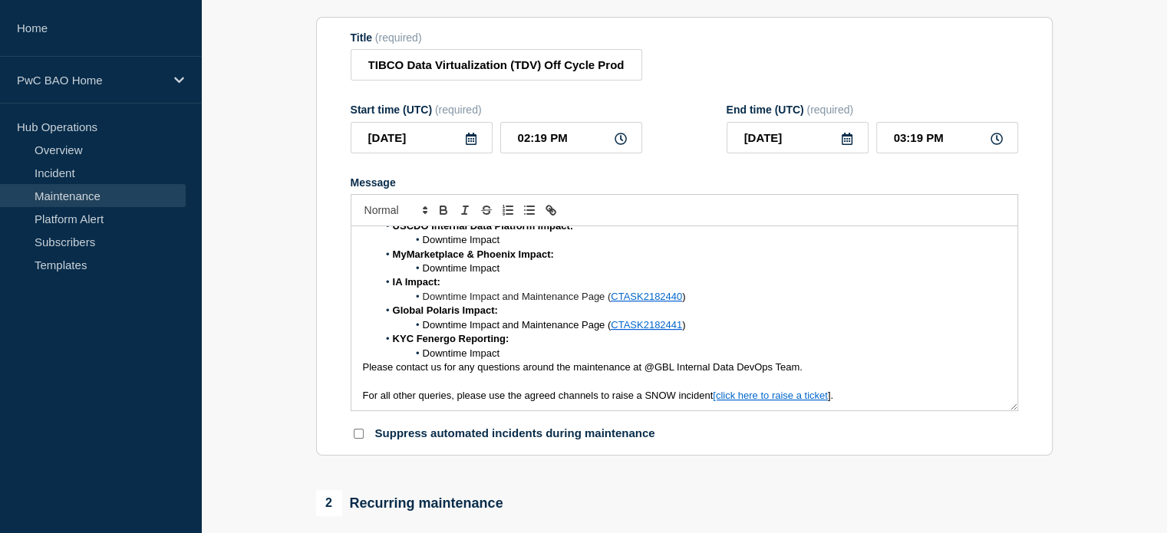
scroll to position [471, 0]
click at [589, 67] on input "TIBCO Data Virtualization (TDV) Off Cycle Production Service Restart" at bounding box center [497, 64] width 292 height 31
click at [626, 68] on input "TIBCO Data Virtualization (TDV) Off Cycle Production Service Restart" at bounding box center [497, 64] width 292 height 31
click at [470, 142] on icon at bounding box center [471, 139] width 12 height 12
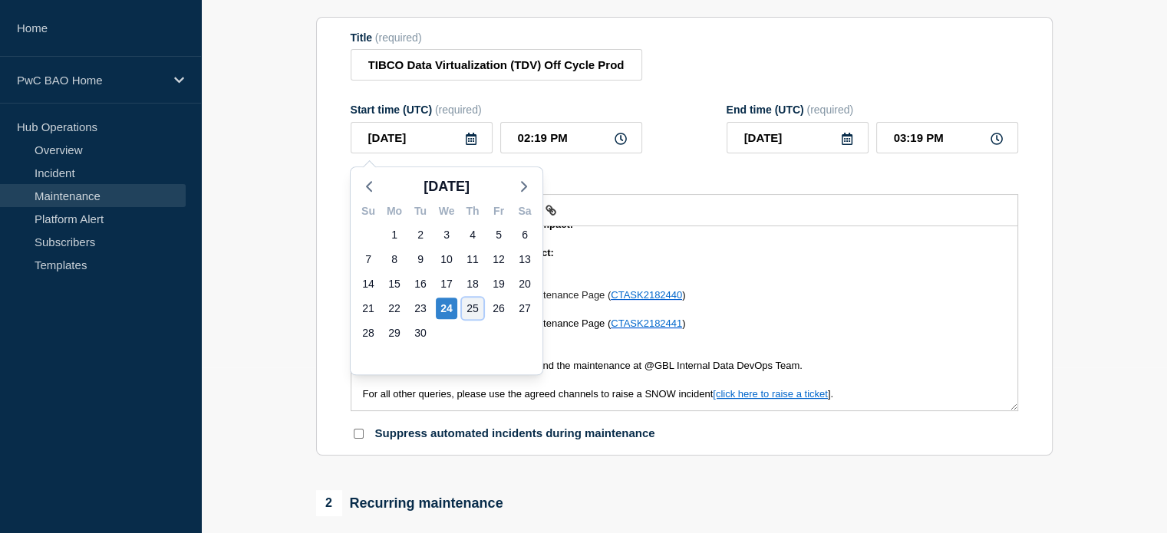
click at [471, 298] on div "25" at bounding box center [472, 308] width 21 height 21
type input "2025-09-25"
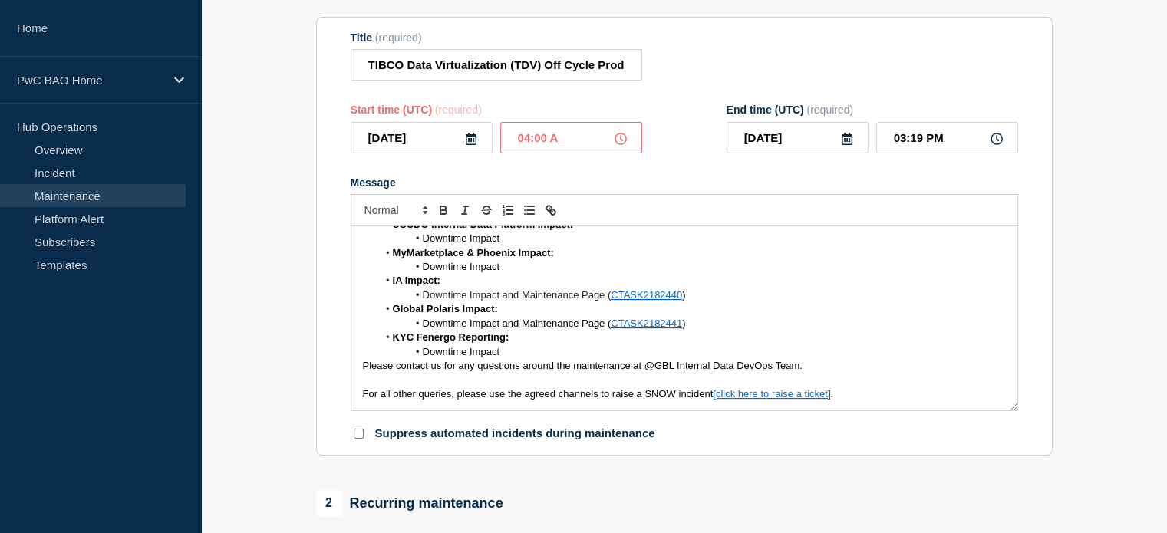
type input "04:00 AM"
type input "01:00 PM"
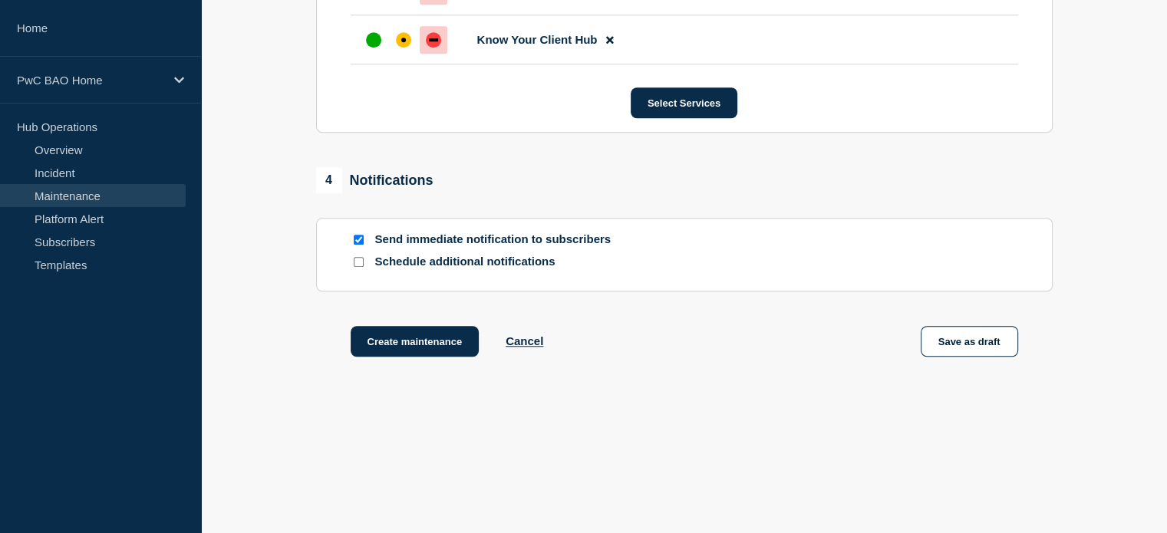
scroll to position [1205, 0]
click at [414, 333] on button "Create maintenance" at bounding box center [415, 341] width 129 height 31
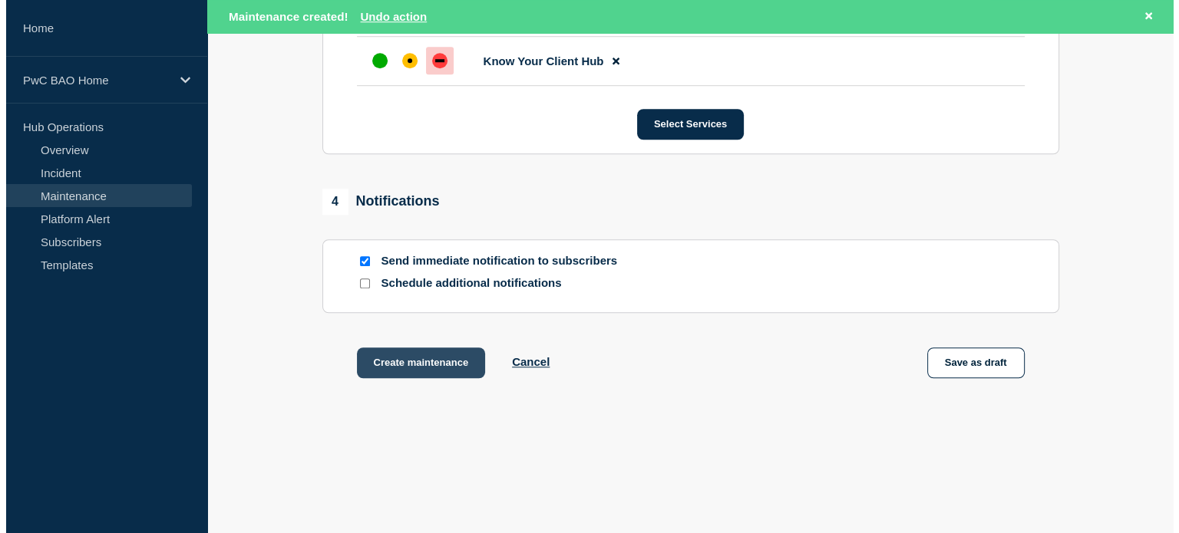
scroll to position [0, 0]
